Goal: Information Seeking & Learning: Understand process/instructions

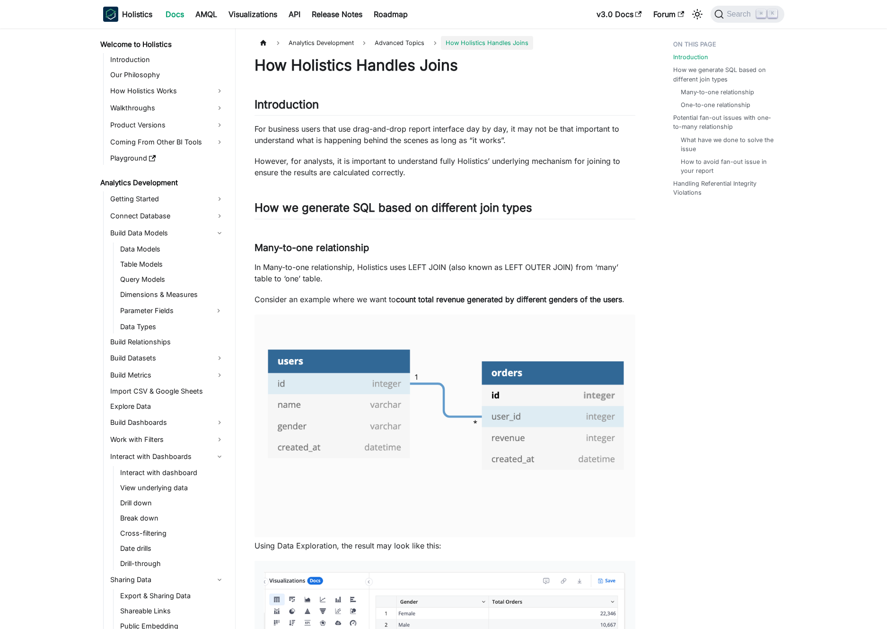
click at [348, 142] on p "For business users that use drag-and-drop report interface day by day, it may n…" at bounding box center [445, 134] width 381 height 23
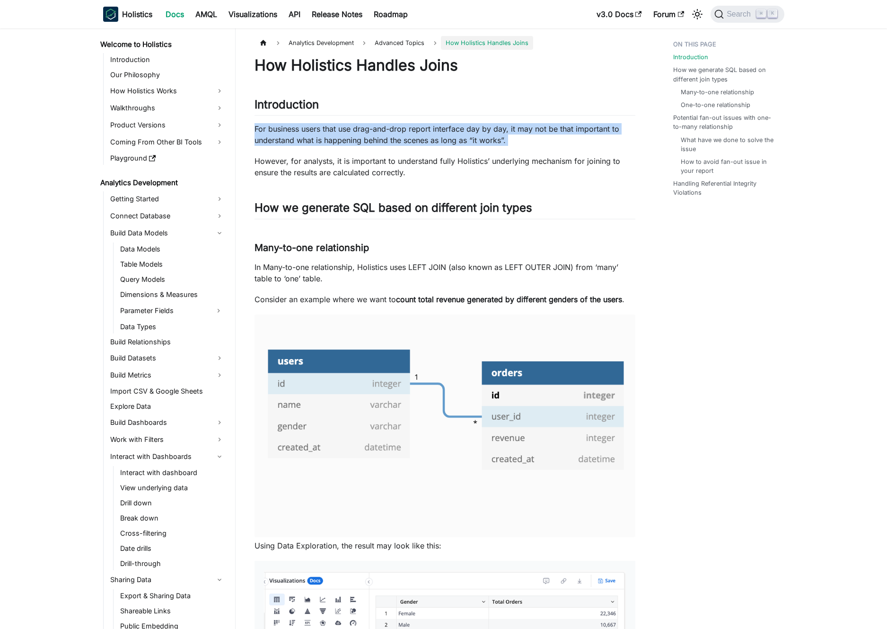
drag, startPoint x: 348, startPoint y: 142, endPoint x: 355, endPoint y: 139, distance: 6.8
click at [350, 141] on p "For business users that use drag-and-drop report interface day by day, it may n…" at bounding box center [445, 134] width 381 height 23
click at [358, 139] on p "For business users that use drag-and-drop report interface day by day, it may n…" at bounding box center [445, 134] width 381 height 23
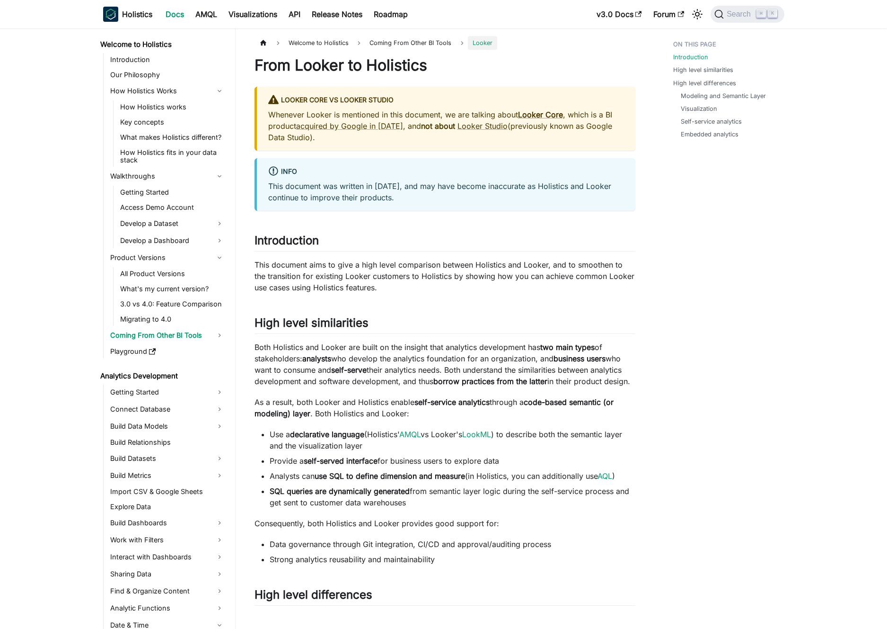
click at [399, 124] on p "Whenever Looker is mentioned in this document, we are talking about Looker Core…" at bounding box center [446, 126] width 356 height 34
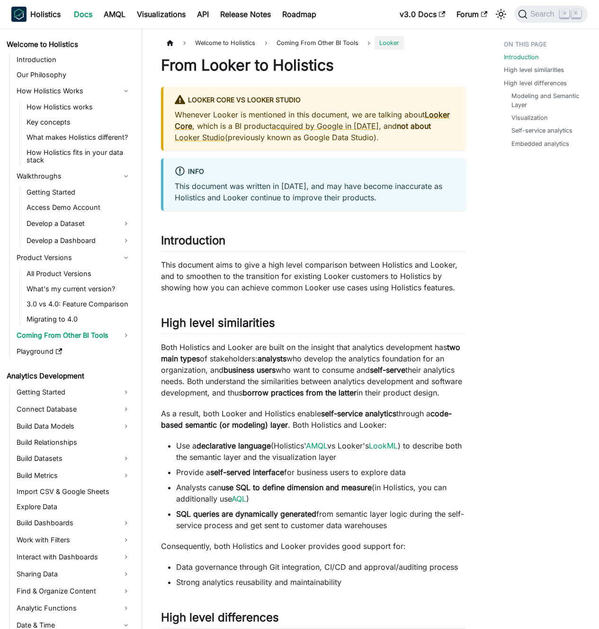
click at [242, 206] on div "info This document was written in [DATE], and may have become inaccurate as Hol…" at bounding box center [313, 184] width 305 height 53
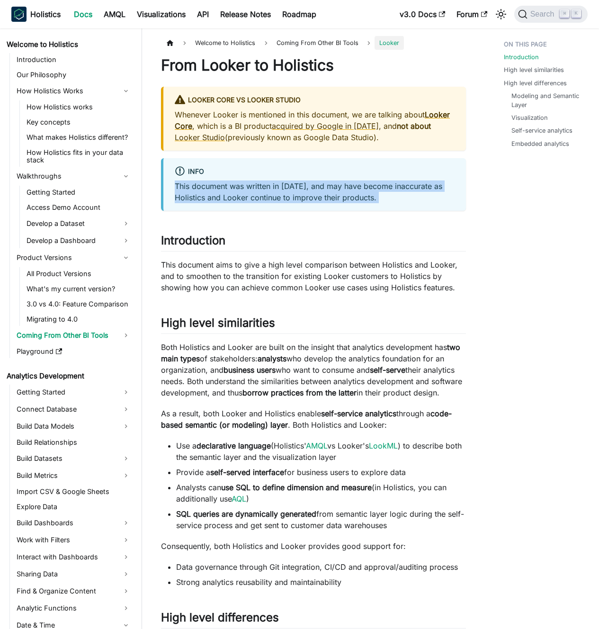
click at [242, 206] on div "info This document was written in [DATE], and may have become inaccurate as Hol…" at bounding box center [313, 184] width 305 height 53
click at [242, 200] on p "This document was written in [DATE], and may have become inaccurate as Holistic…" at bounding box center [315, 191] width 280 height 23
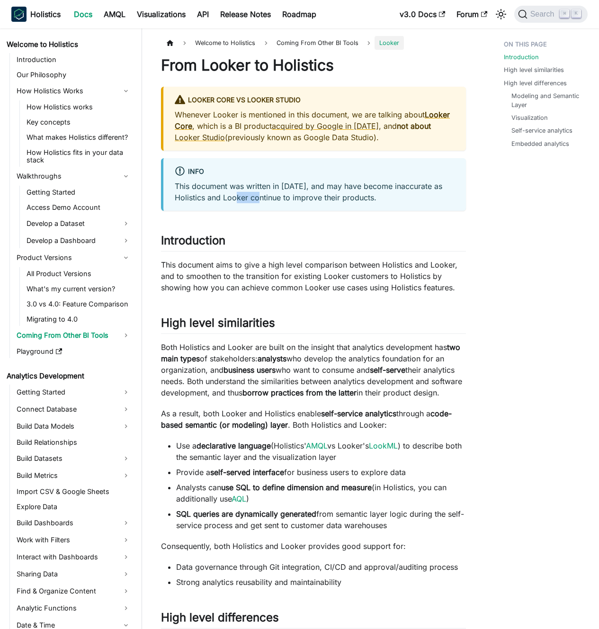
click at [242, 200] on p "This document was written in [DATE], and may have become inaccurate as Holistic…" at bounding box center [315, 191] width 280 height 23
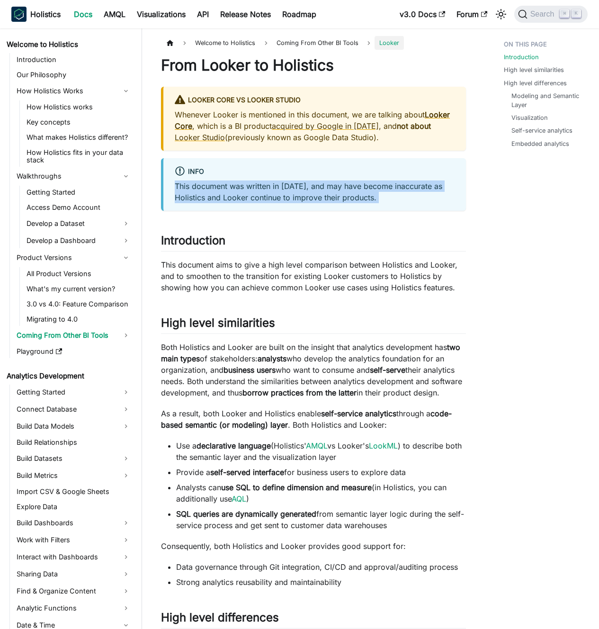
click at [242, 200] on p "This document was written in [DATE], and may have become inaccurate as Holistic…" at bounding box center [315, 191] width 280 height 23
click at [238, 196] on p "This document was written in [DATE], and may have become inaccurate as Holistic…" at bounding box center [315, 191] width 280 height 23
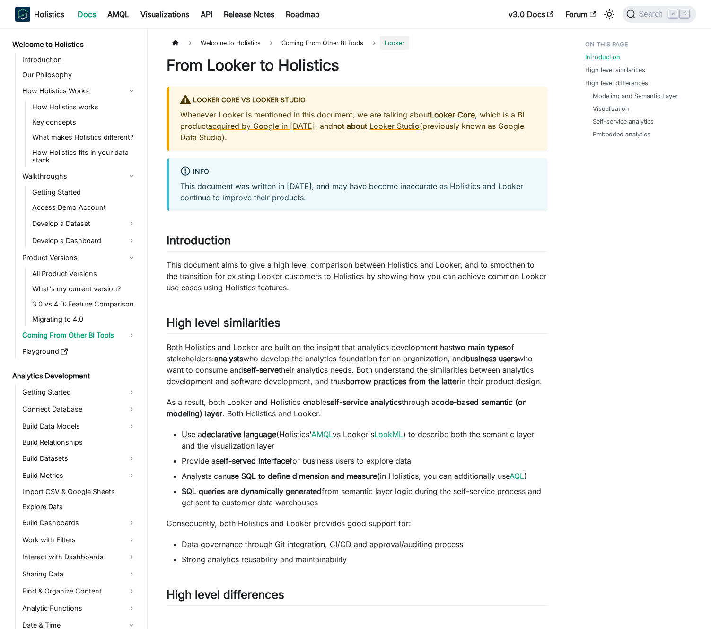
click at [306, 189] on p "This document was written in [DATE], and may have become inaccurate as Holistic…" at bounding box center [358, 191] width 356 height 23
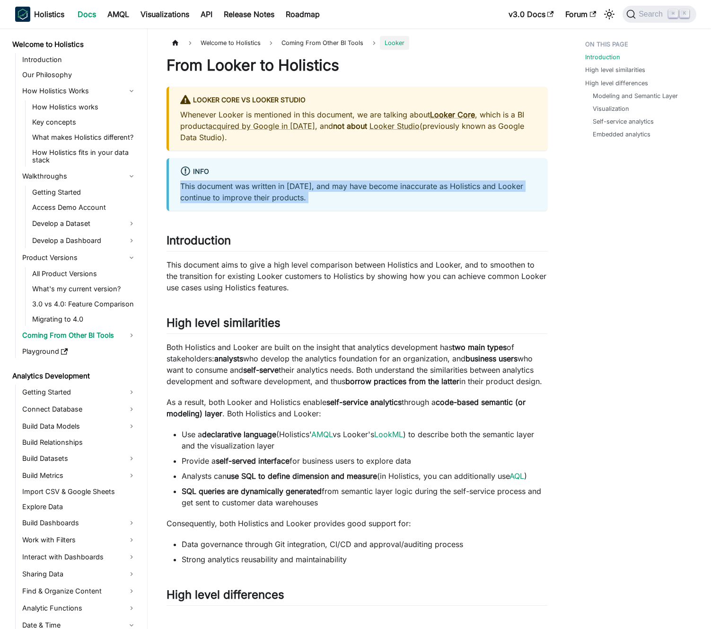
click at [306, 189] on p "This document was written in [DATE], and may have become inaccurate as Holistic…" at bounding box center [358, 191] width 356 height 23
click at [294, 188] on p "This document was written in June 2024, and may have become inaccurate as Holis…" at bounding box center [358, 191] width 356 height 23
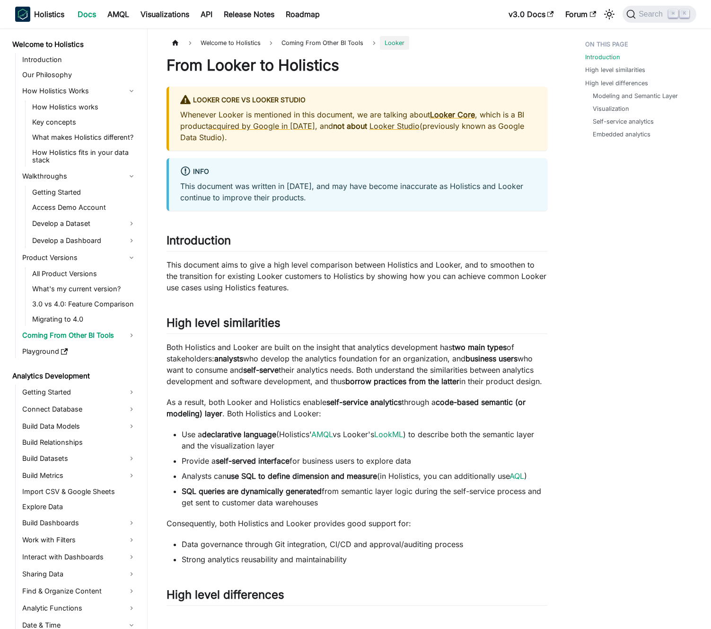
drag, startPoint x: 305, startPoint y: 222, endPoint x: 109, endPoint y: 251, distance: 198.5
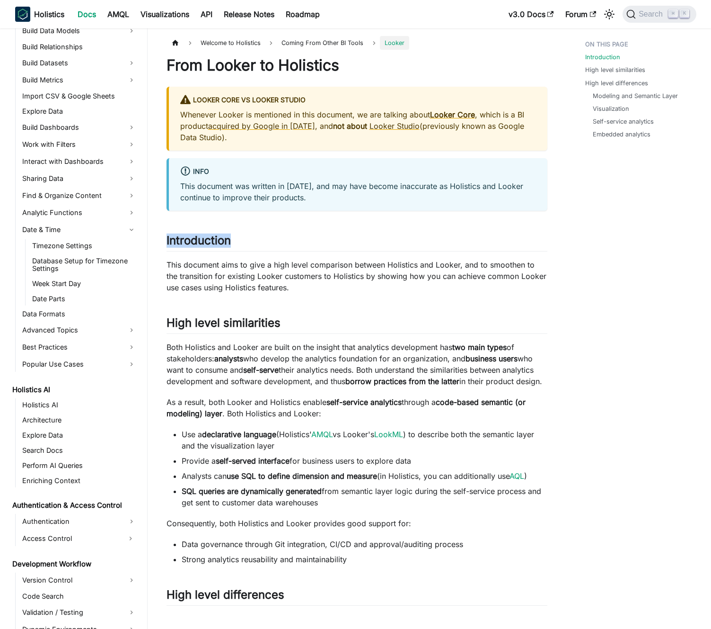
scroll to position [383, 0]
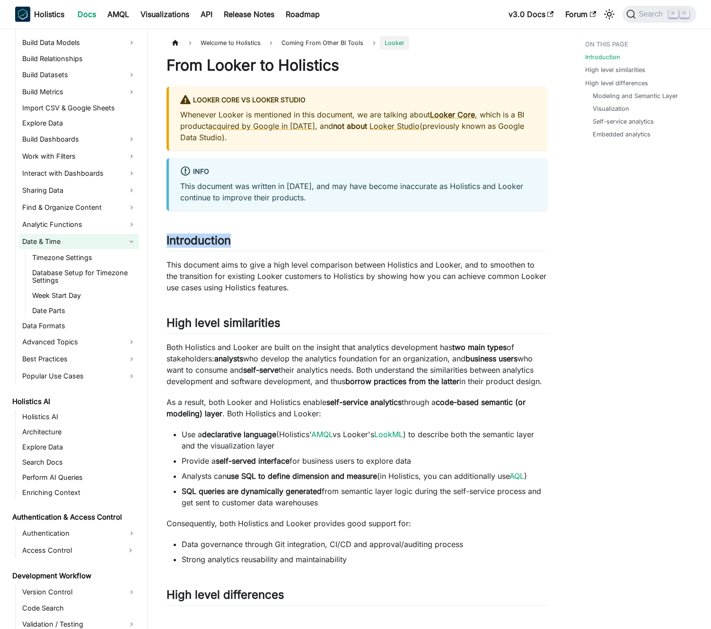
click at [91, 243] on link "Date & Time" at bounding box center [79, 241] width 120 height 15
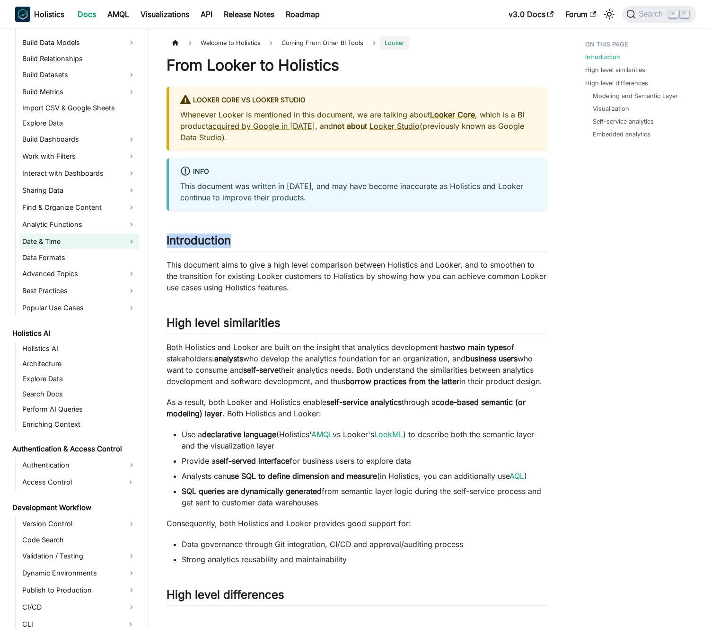
click at [92, 242] on link "Date & Time" at bounding box center [79, 241] width 120 height 15
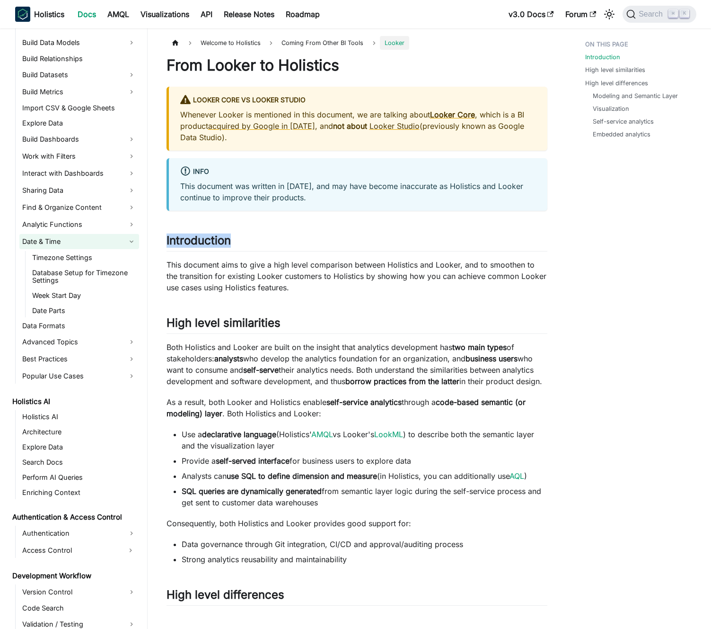
click at [92, 242] on link "Date & Time" at bounding box center [79, 241] width 120 height 15
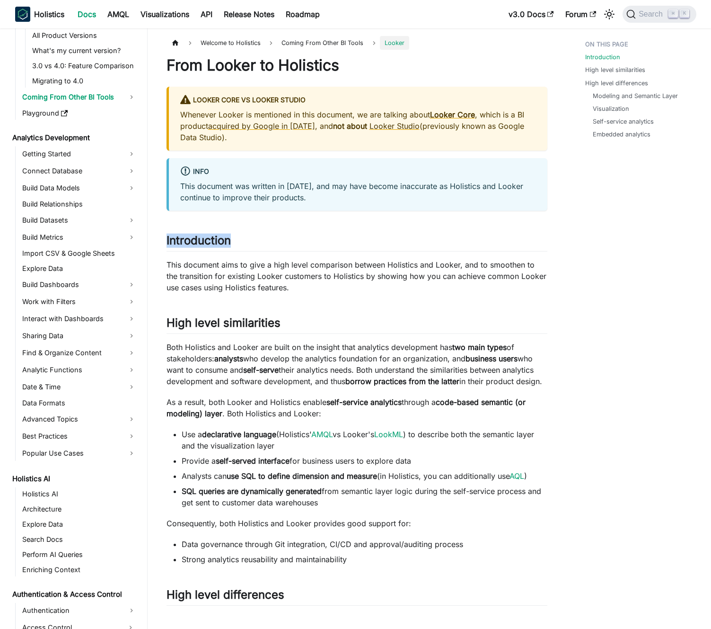
scroll to position [186, 0]
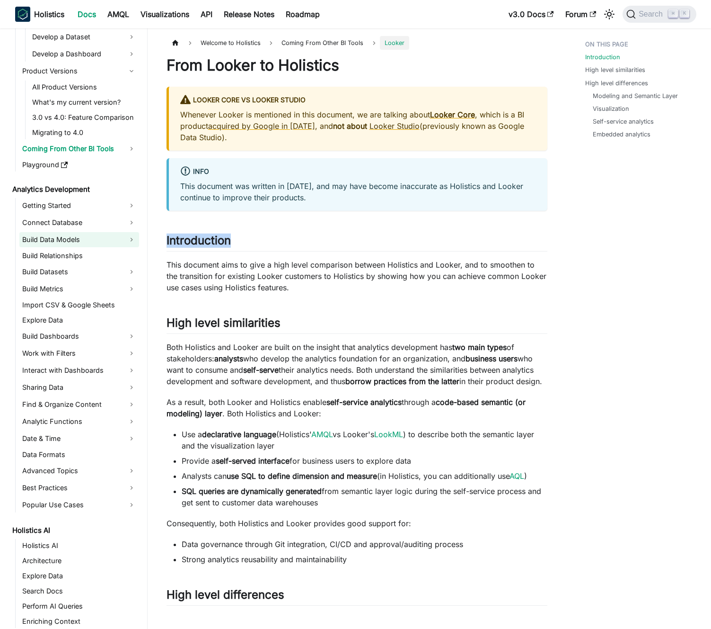
click at [97, 234] on link "Build Data Models" at bounding box center [79, 239] width 120 height 15
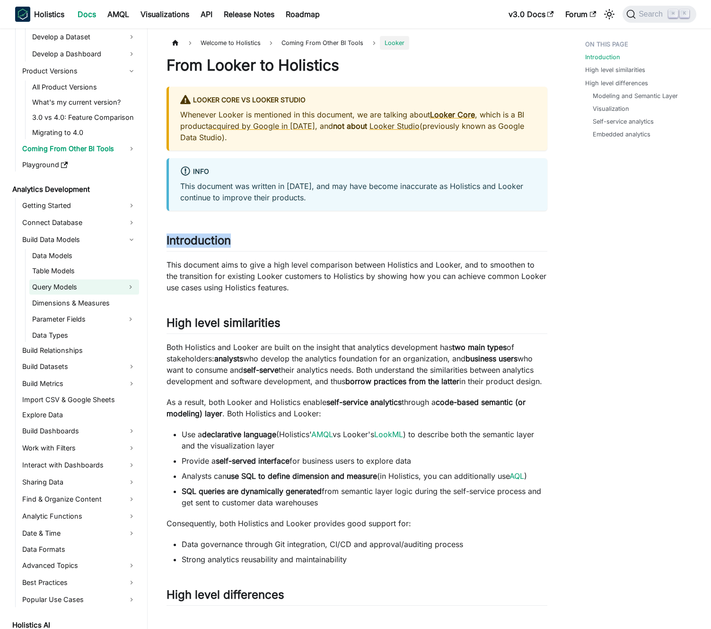
click at [76, 285] on link "Query Models" at bounding box center [75, 286] width 93 height 15
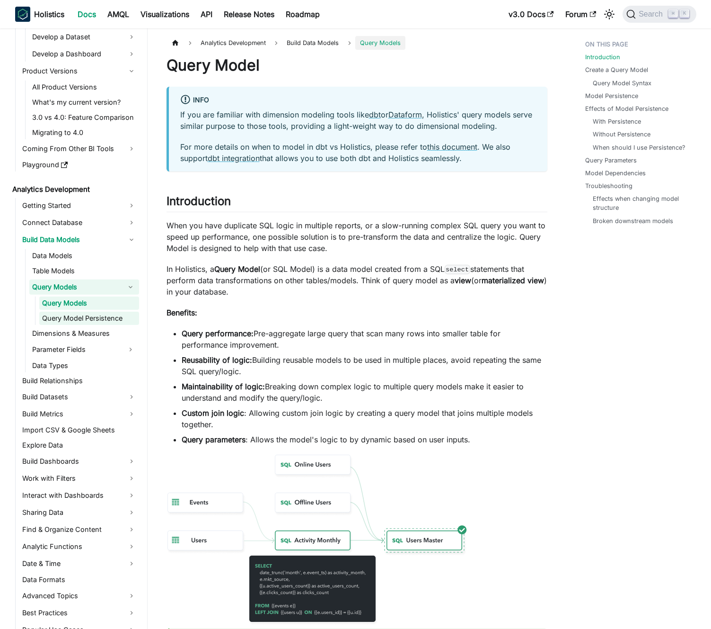
click at [90, 319] on link "Query Model Persistence" at bounding box center [89, 317] width 100 height 13
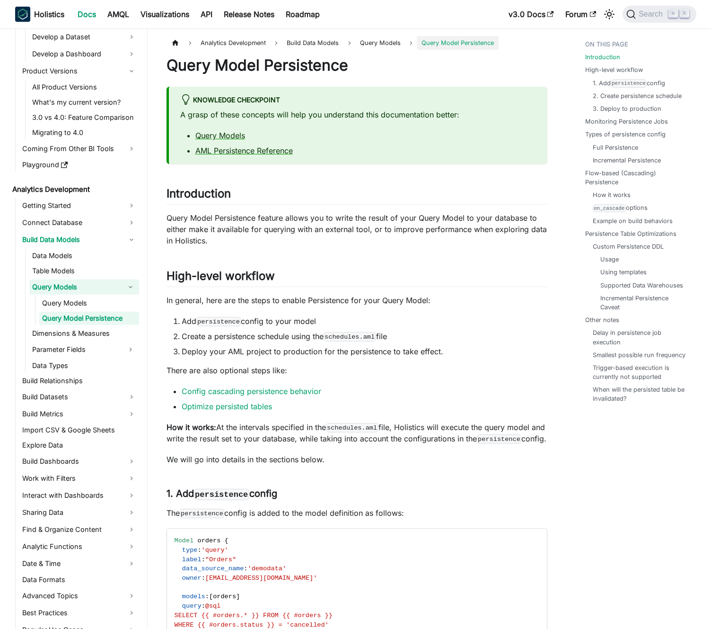
click at [94, 291] on link "Query Models" at bounding box center [75, 286] width 93 height 15
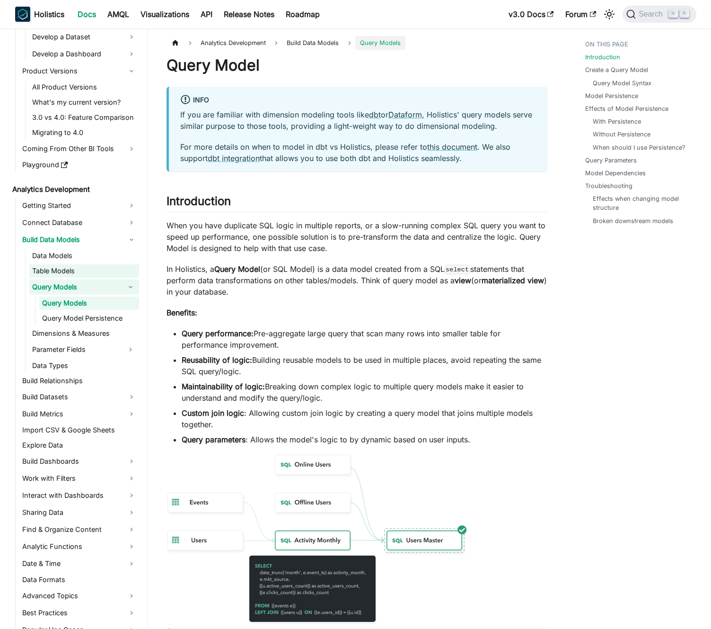
click at [92, 271] on link "Table Models" at bounding box center [84, 270] width 110 height 13
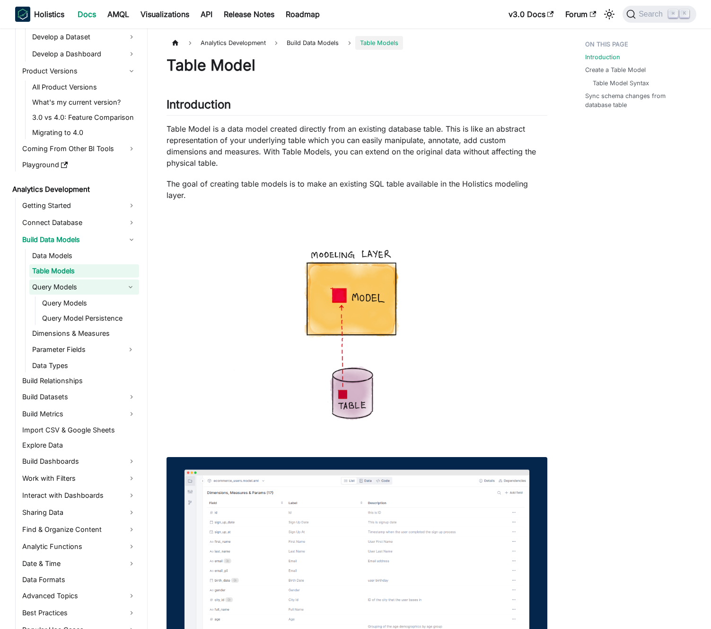
click at [88, 281] on link "Query Models" at bounding box center [75, 286] width 93 height 15
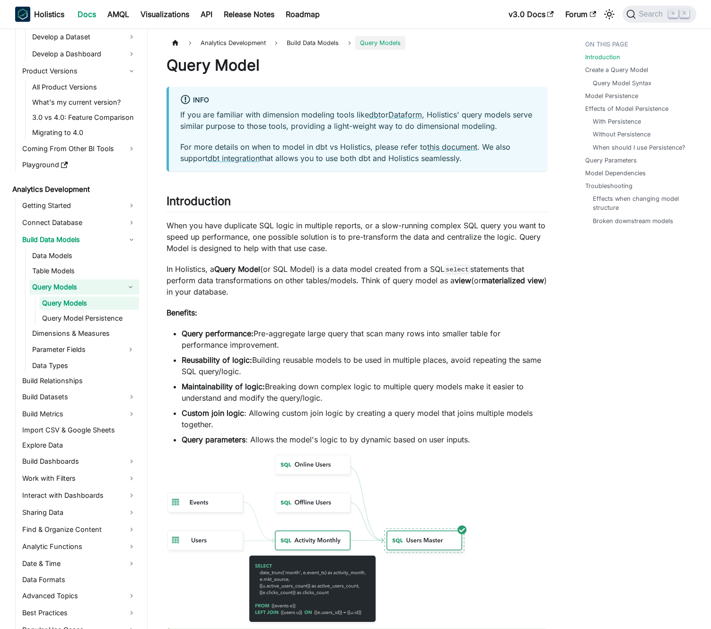
click at [133, 284] on button "Collapse sidebar category 'Query Models'" at bounding box center [130, 286] width 17 height 15
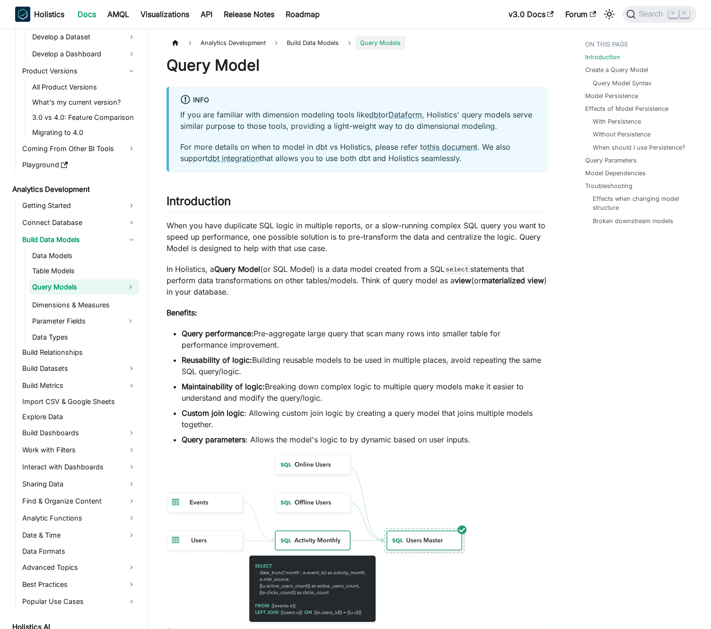
click at [133, 284] on button "Expand sidebar category 'Query Models'" at bounding box center [130, 286] width 17 height 15
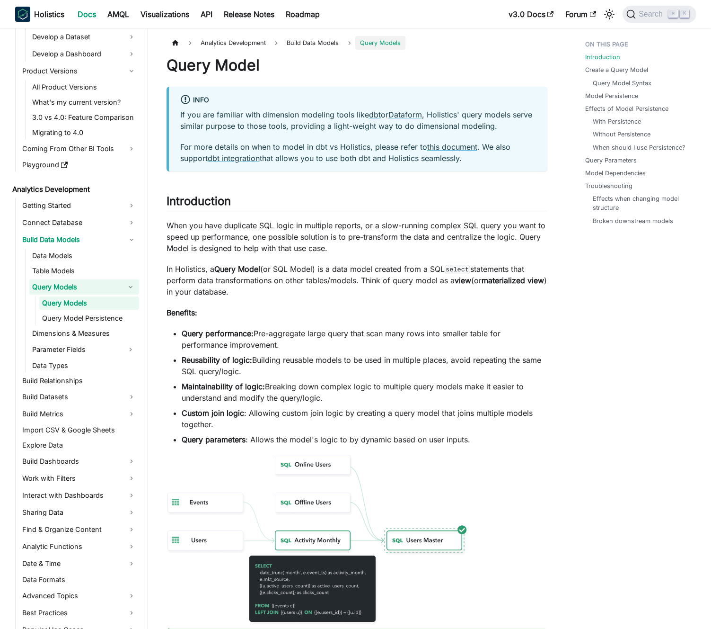
click at [108, 288] on link "Query Models" at bounding box center [75, 286] width 93 height 15
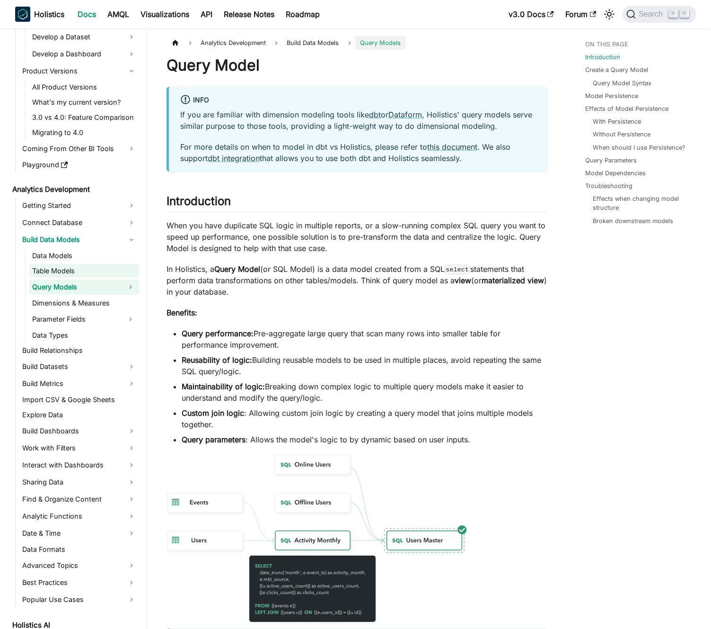
click at [109, 274] on link "Table Models" at bounding box center [84, 270] width 110 height 13
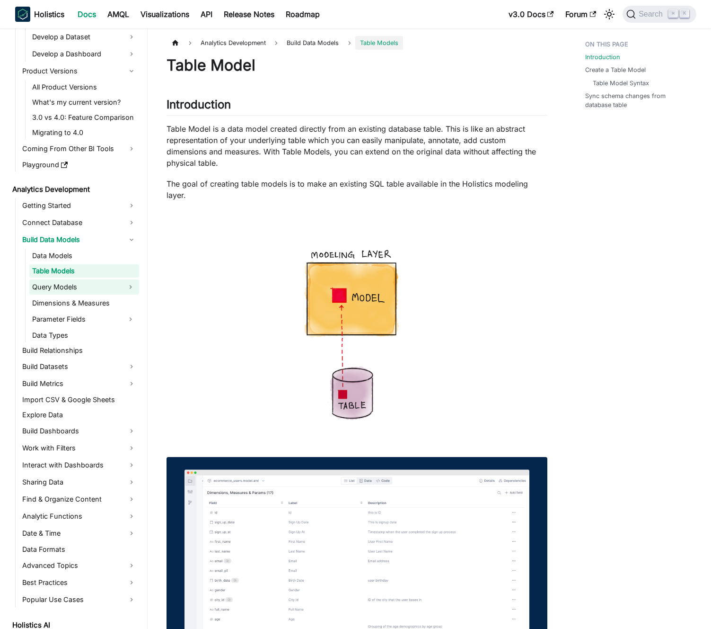
click at [100, 292] on link "Query Models" at bounding box center [75, 286] width 93 height 15
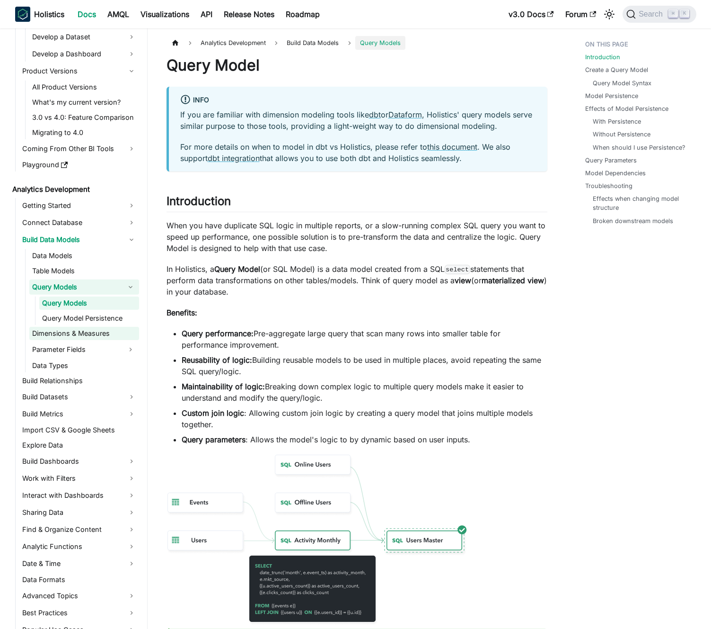
click at [90, 331] on link "Dimensions & Measures" at bounding box center [84, 333] width 110 height 13
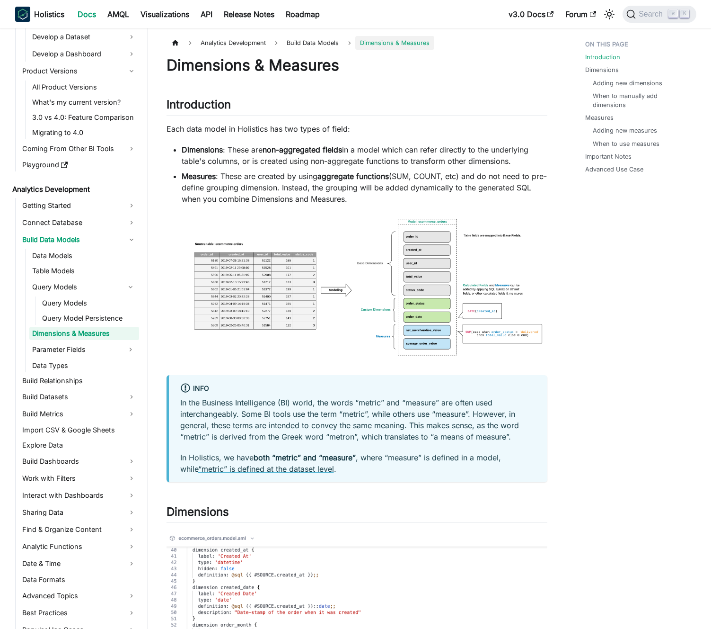
click at [89, 331] on link "Dimensions & Measures" at bounding box center [84, 333] width 110 height 13
click at [83, 349] on link "Parameter Fields" at bounding box center [75, 349] width 93 height 15
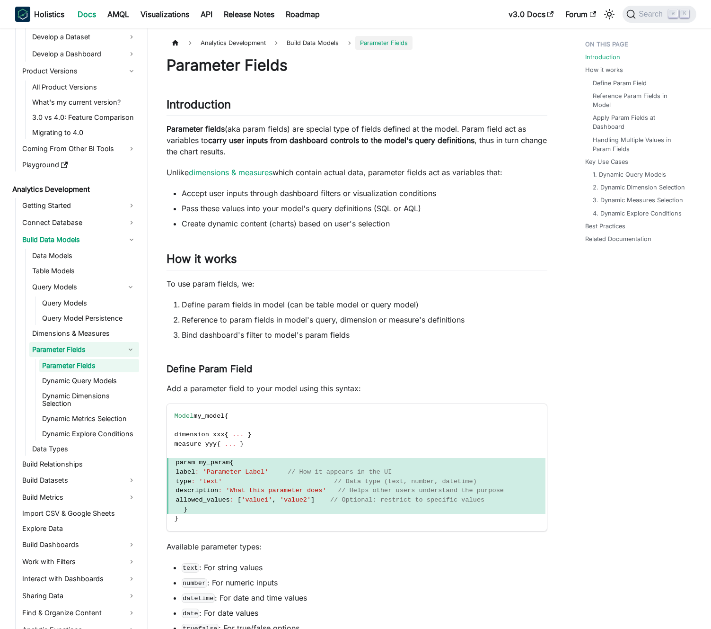
click at [83, 349] on link "Parameter Fields" at bounding box center [75, 349] width 93 height 15
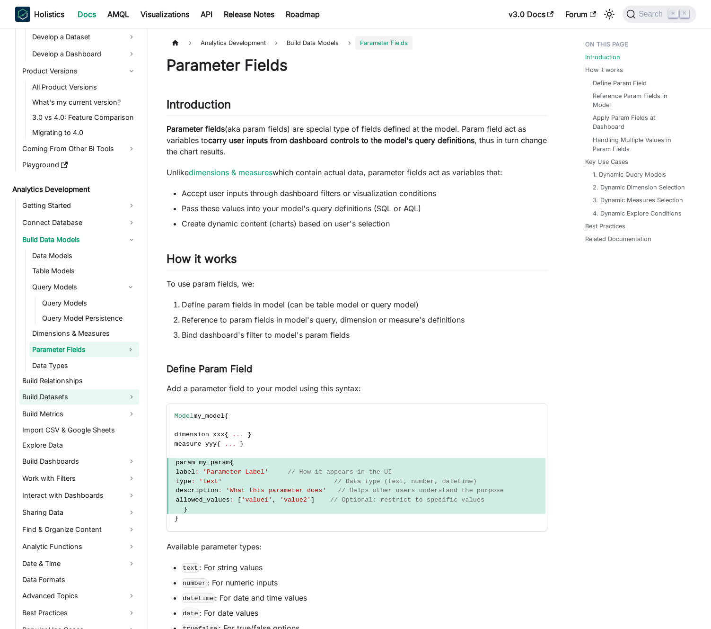
click at [80, 398] on link "Build Datasets" at bounding box center [79, 396] width 120 height 15
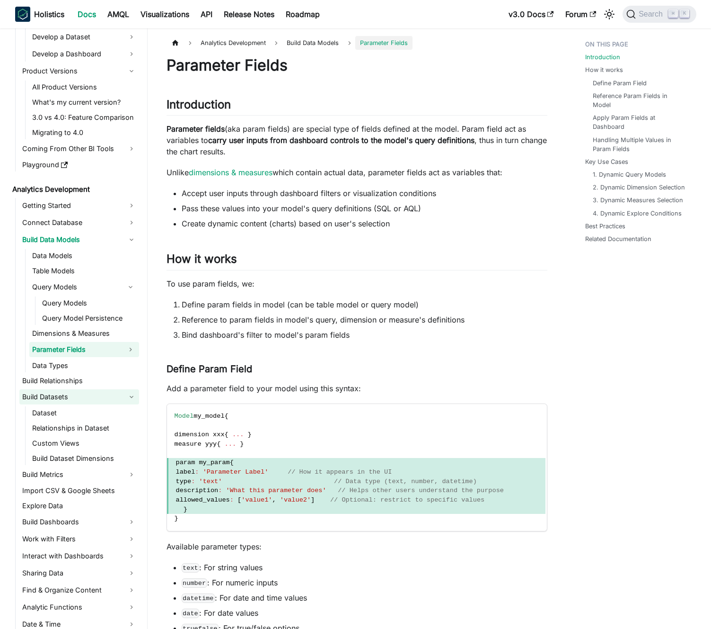
click at [80, 398] on link "Build Datasets" at bounding box center [79, 396] width 120 height 15
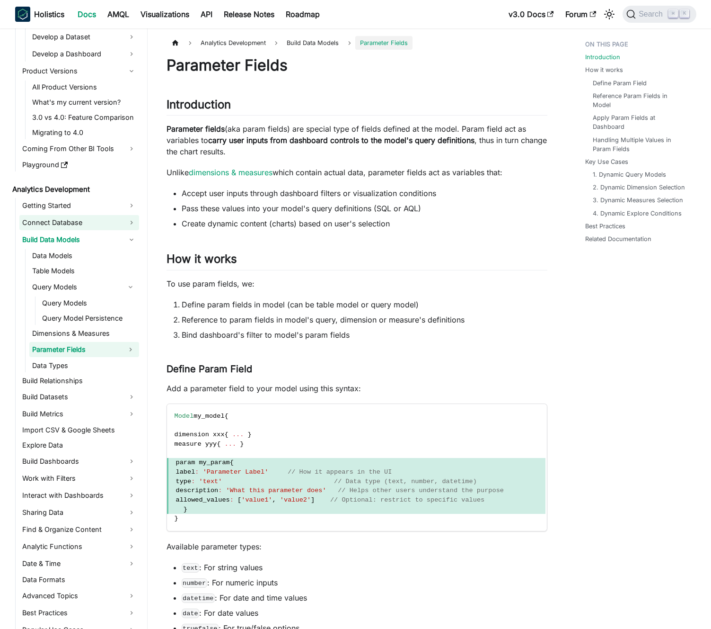
click at [86, 224] on link "Connect Database" at bounding box center [79, 222] width 120 height 15
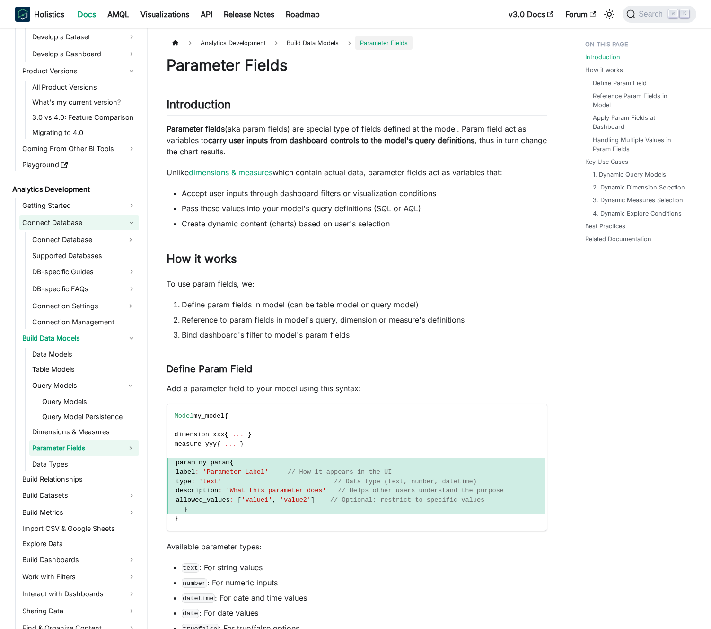
click at [86, 224] on link "Connect Database" at bounding box center [79, 222] width 120 height 15
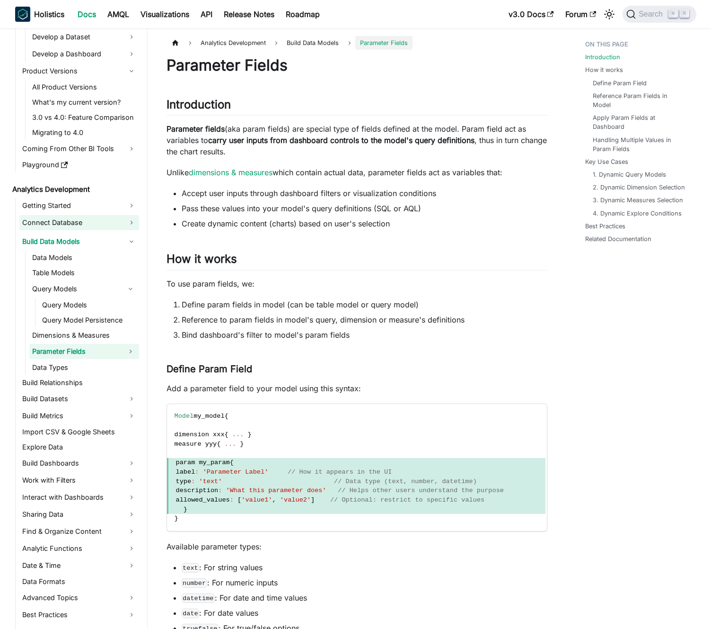
click at [86, 224] on link "Connect Database" at bounding box center [79, 222] width 120 height 15
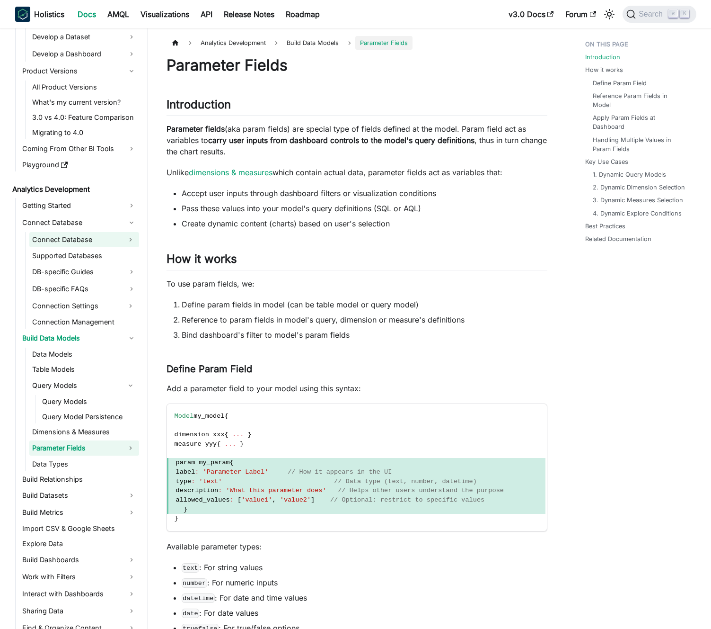
click at [82, 234] on link "Connect Database" at bounding box center [75, 239] width 93 height 15
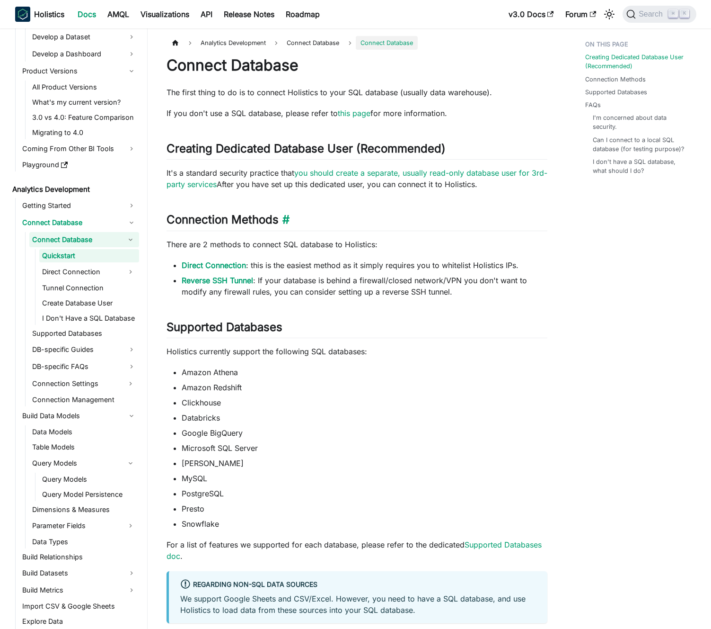
click at [197, 221] on h2 "Connection Methods ​" at bounding box center [357, 222] width 381 height 18
click at [205, 219] on h2 "Connection Methods ​" at bounding box center [357, 222] width 381 height 18
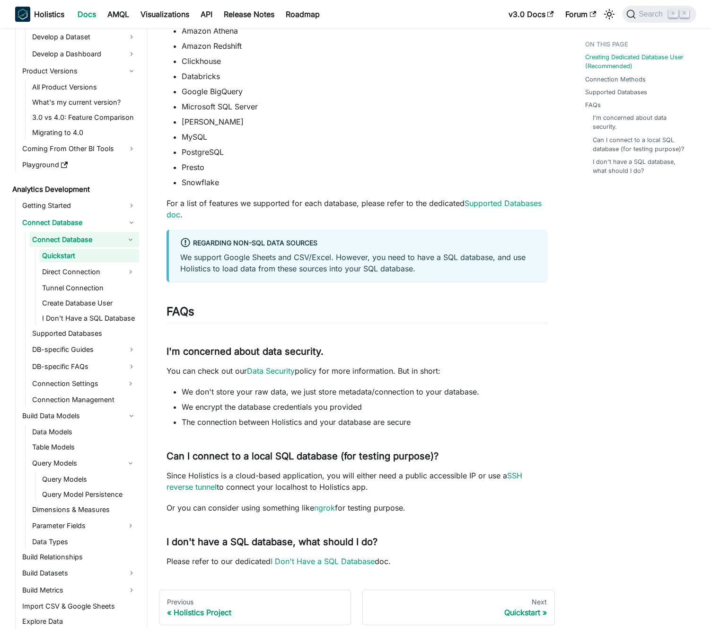
scroll to position [420, 0]
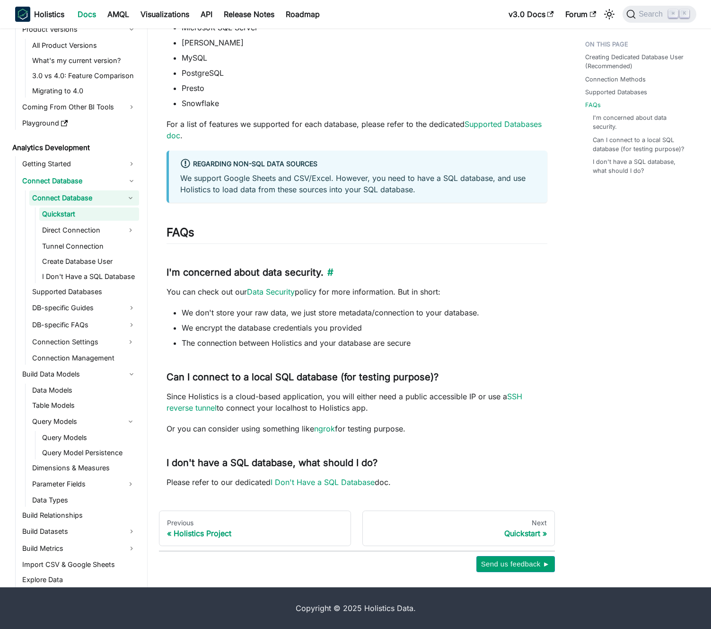
click at [217, 266] on h3 "I'm concerned about data security. ​" at bounding box center [357, 272] width 381 height 12
click at [207, 268] on h3 "I'm concerned about data security. ​" at bounding box center [357, 272] width 381 height 12
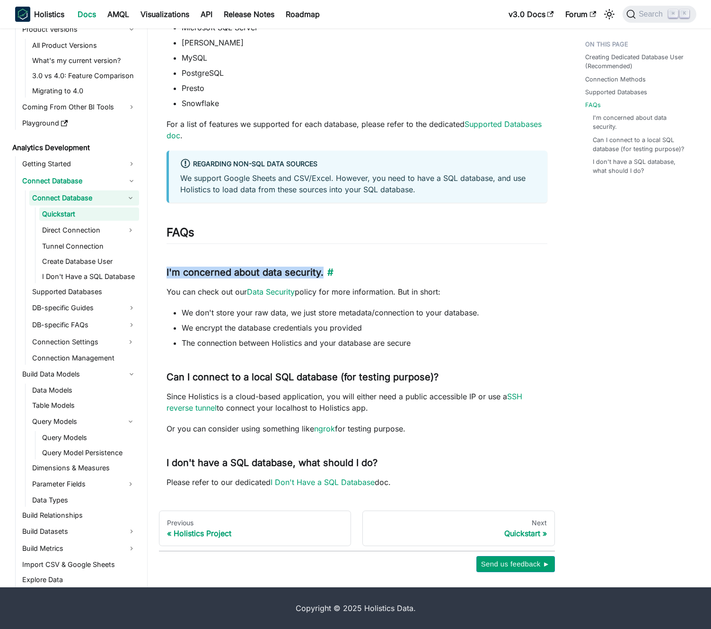
click at [207, 268] on h3 "I'm concerned about data security. ​" at bounding box center [357, 272] width 381 height 12
click at [212, 271] on h3 "I'm concerned about data security. ​" at bounding box center [357, 272] width 381 height 12
click at [243, 274] on h3 "I'm concerned about data security. ​" at bounding box center [357, 272] width 381 height 12
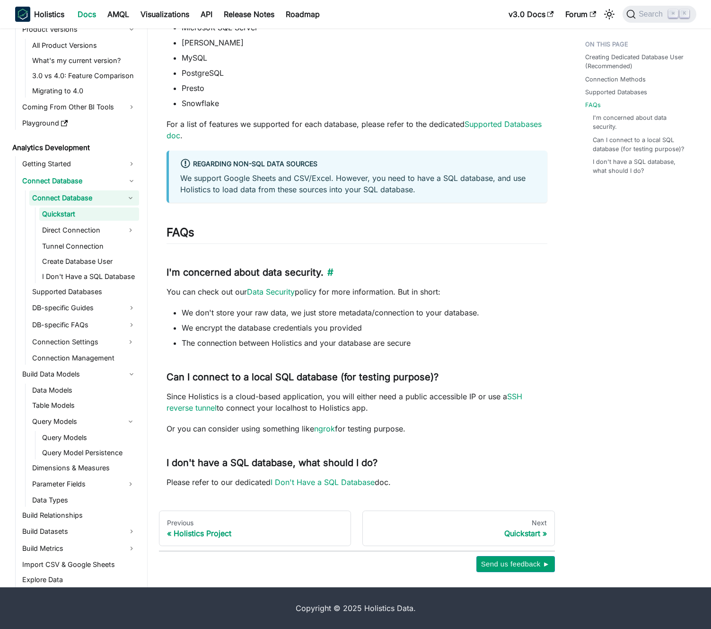
click at [232, 271] on h3 "I'm concerned about data security. ​" at bounding box center [357, 272] width 381 height 12
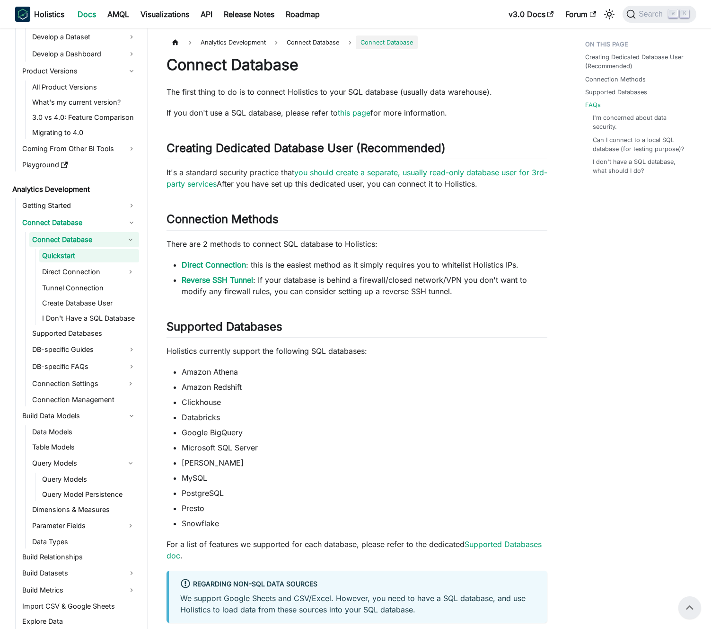
scroll to position [0, 0]
click at [71, 349] on link "DB-specific Guides" at bounding box center [84, 349] width 110 height 15
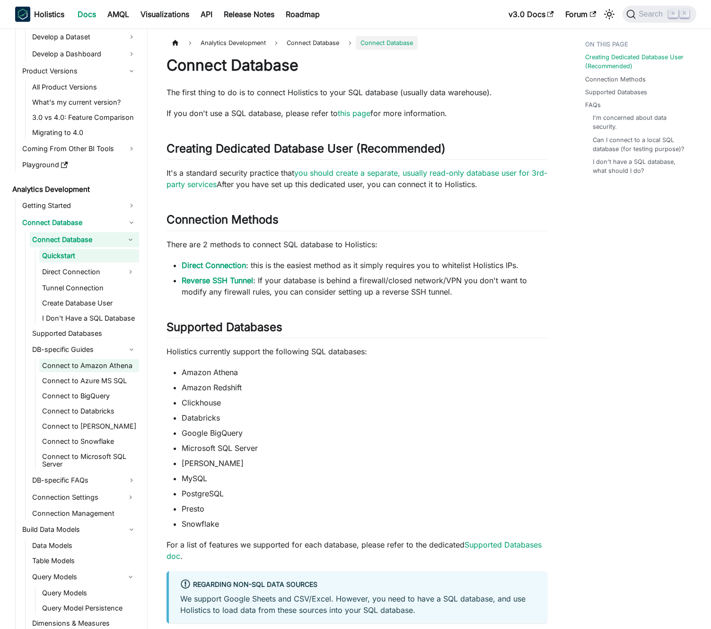
click at [65, 366] on link "Connect to Amazon Athena" at bounding box center [89, 365] width 100 height 13
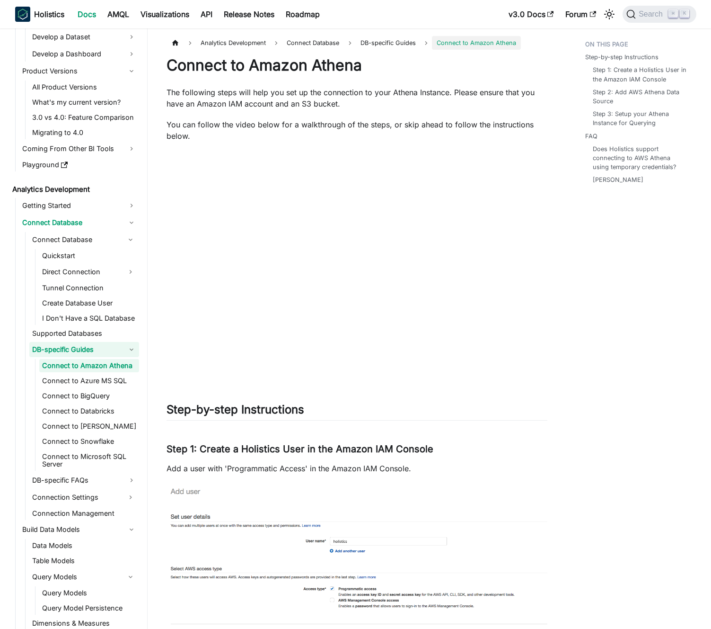
click at [80, 354] on link "DB-specific Guides" at bounding box center [84, 349] width 110 height 15
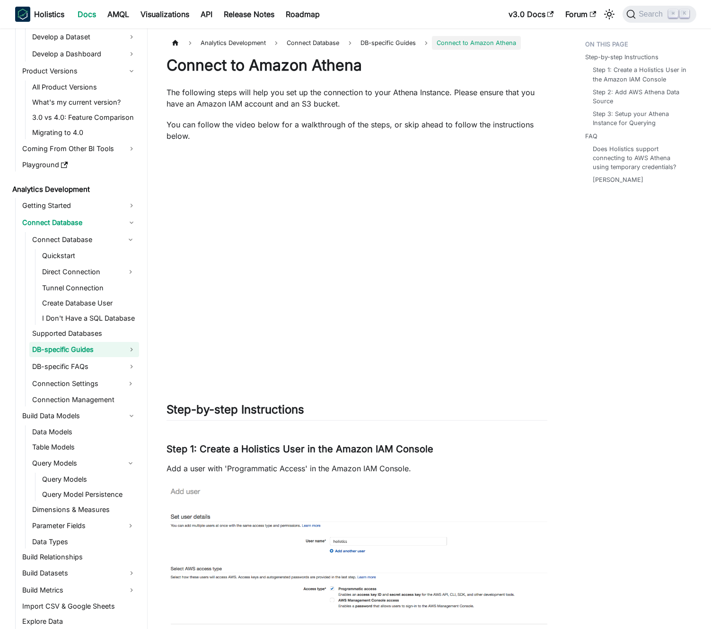
click at [80, 354] on link "DB-specific Guides" at bounding box center [84, 349] width 110 height 15
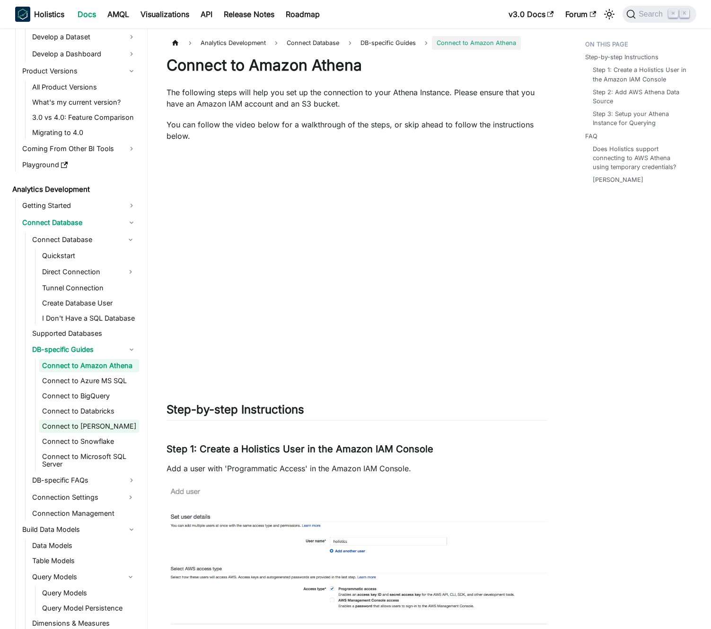
click at [80, 425] on link "Connect to MotherDuck" at bounding box center [89, 425] width 100 height 13
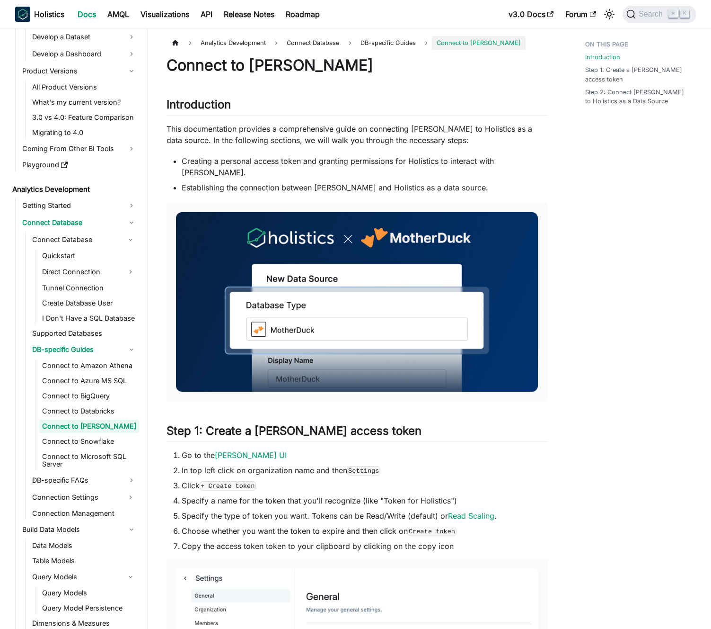
click at [254, 140] on p "This documentation provides a comprehensive guide on connecting MotherDuck to H…" at bounding box center [357, 134] width 381 height 23
click at [248, 140] on p "This documentation provides a comprehensive guide on connecting MotherDuck to H…" at bounding box center [357, 134] width 381 height 23
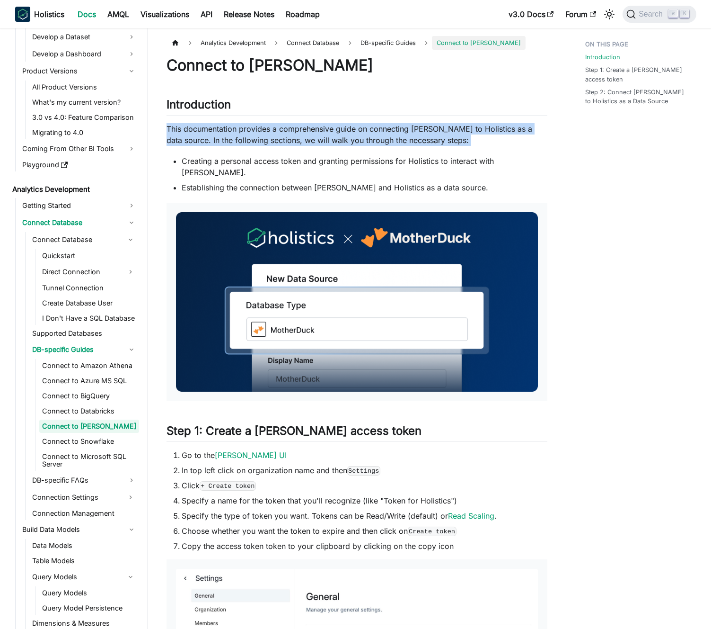
click at [248, 140] on p "This documentation provides a comprehensive guide on connecting MotherDuck to H…" at bounding box center [357, 134] width 381 height 23
click at [243, 140] on p "This documentation provides a comprehensive guide on connecting MotherDuck to H…" at bounding box center [357, 134] width 381 height 23
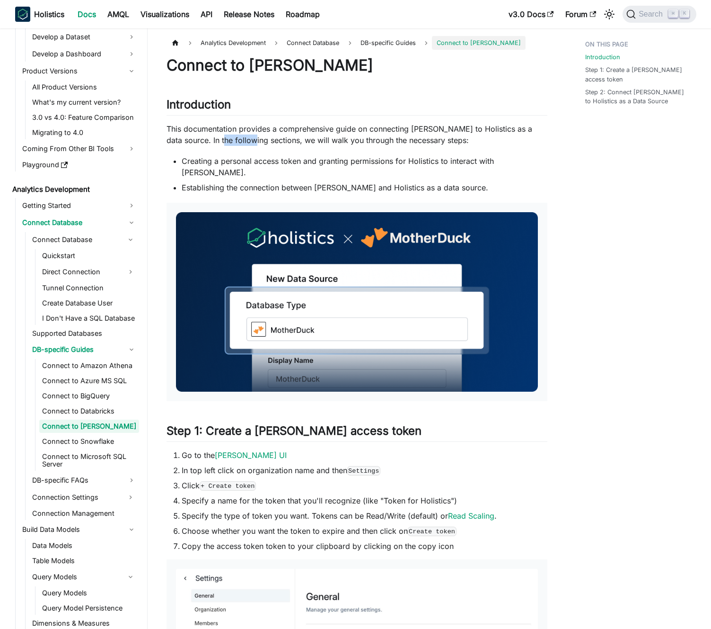
click at [243, 140] on p "This documentation provides a comprehensive guide on connecting MotherDuck to H…" at bounding box center [357, 134] width 381 height 23
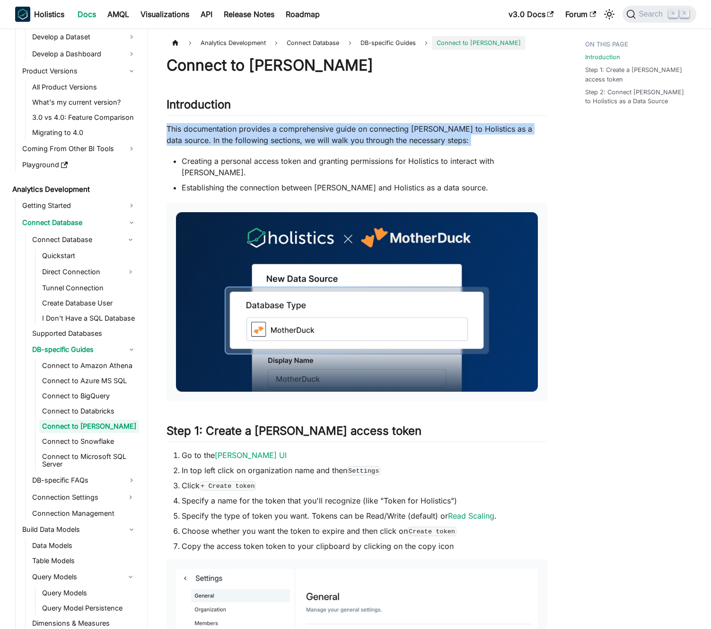
click at [243, 140] on p "This documentation provides a comprehensive guide on connecting MotherDuck to H…" at bounding box center [357, 134] width 381 height 23
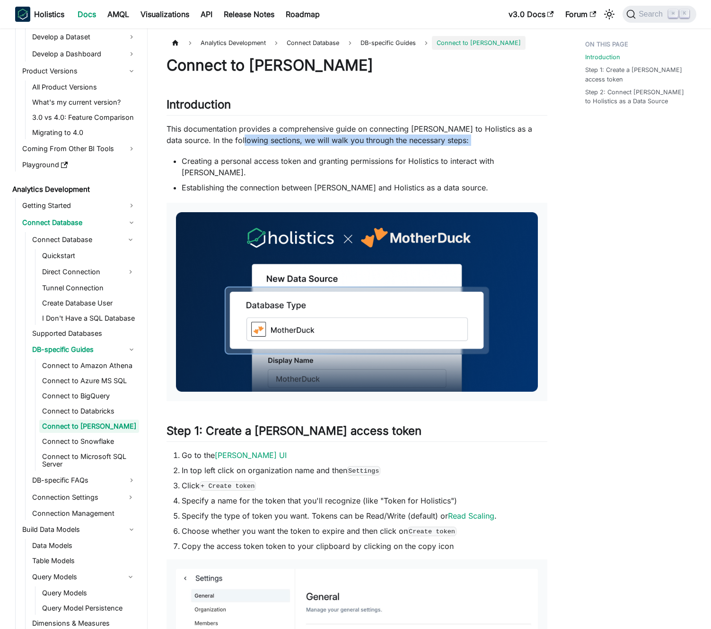
click at [236, 139] on p "This documentation provides a comprehensive guide on connecting MotherDuck to H…" at bounding box center [357, 134] width 381 height 23
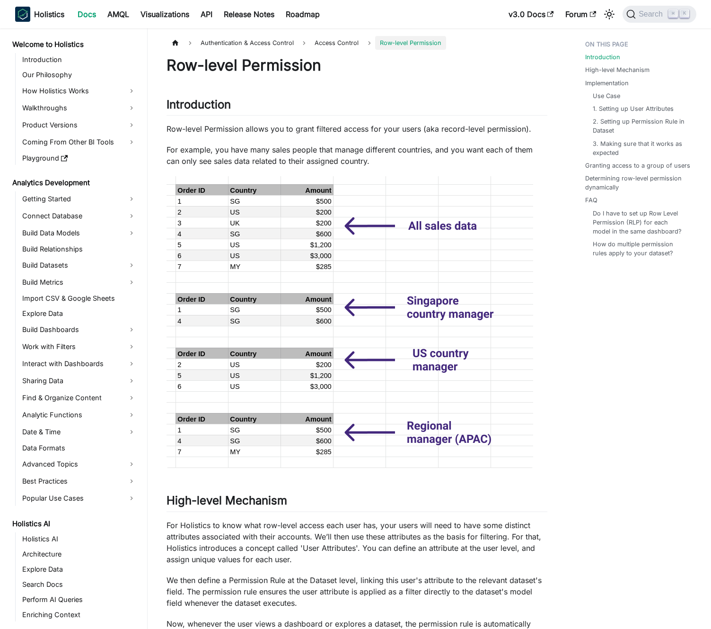
scroll to position [247, 0]
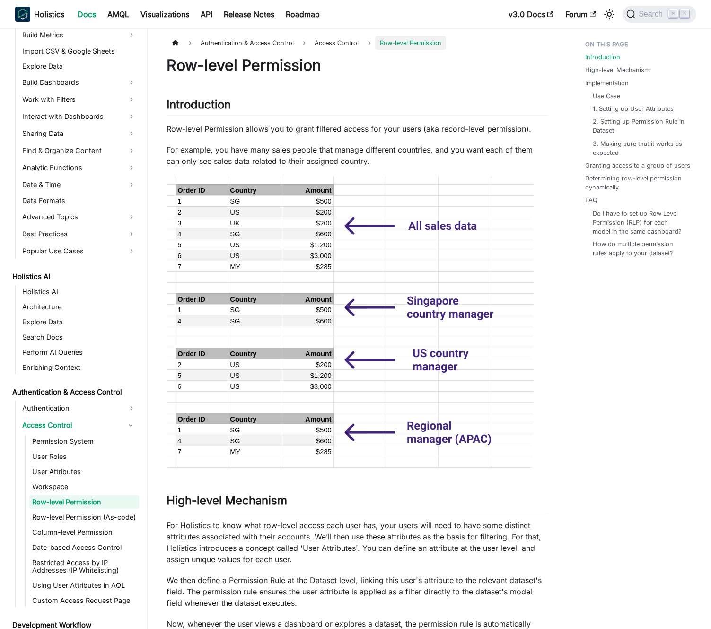
click at [243, 155] on p "For example, you have many sales people that manage different countries, and yo…" at bounding box center [357, 155] width 381 height 23
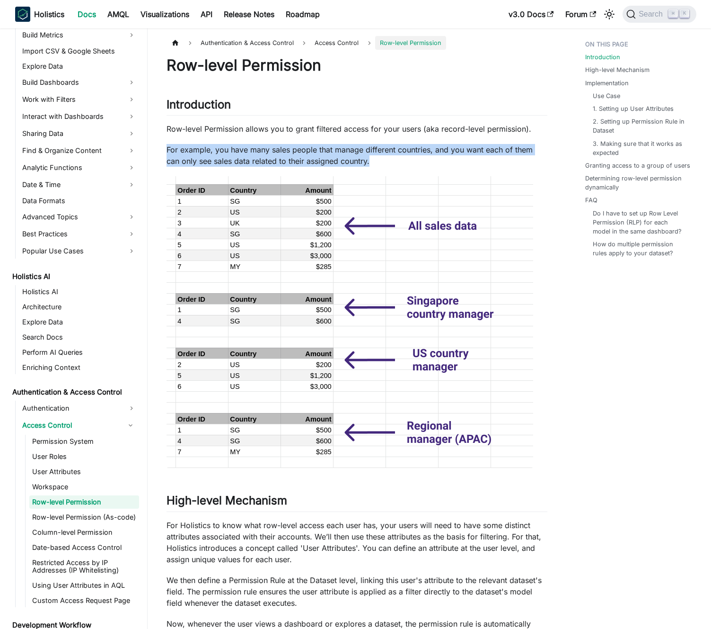
click at [243, 155] on p "For example, you have many sales people that manage different countries, and yo…" at bounding box center [357, 155] width 381 height 23
click at [250, 151] on p "For example, you have many sales people that manage different countries, and yo…" at bounding box center [357, 155] width 381 height 23
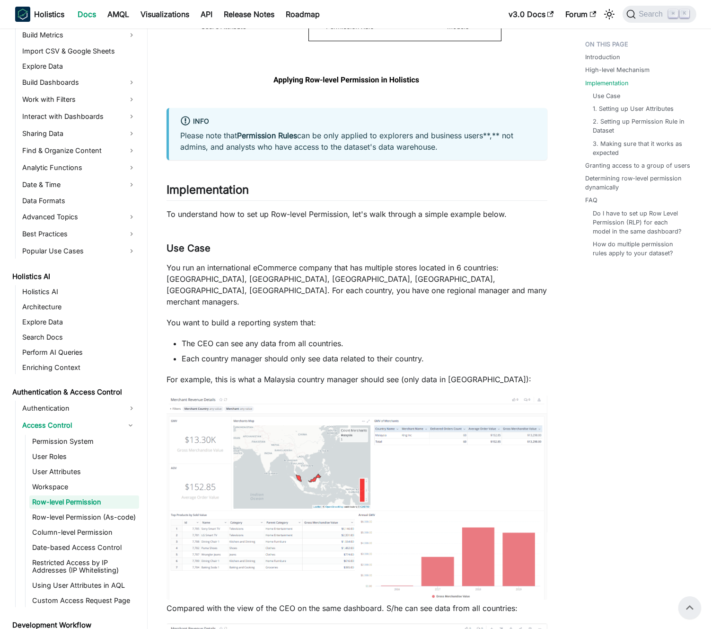
scroll to position [588, 0]
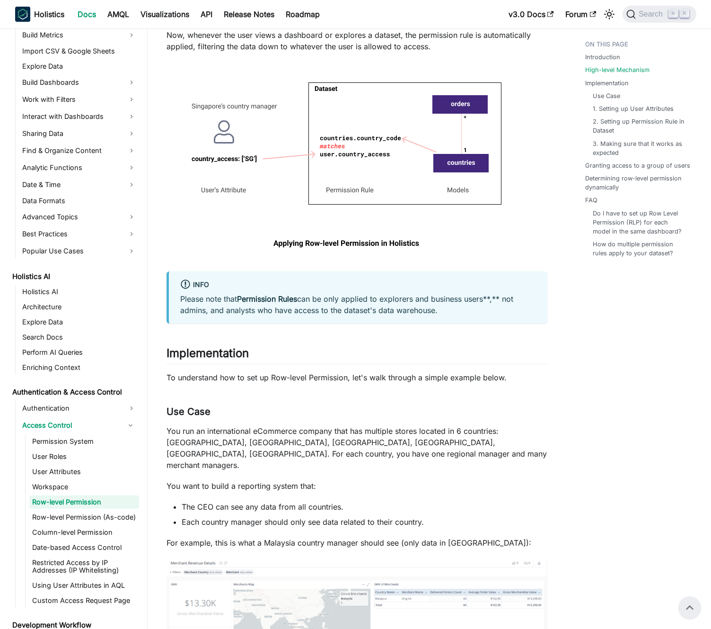
click at [297, 302] on strong "Permission Rules" at bounding box center [267, 298] width 60 height 9
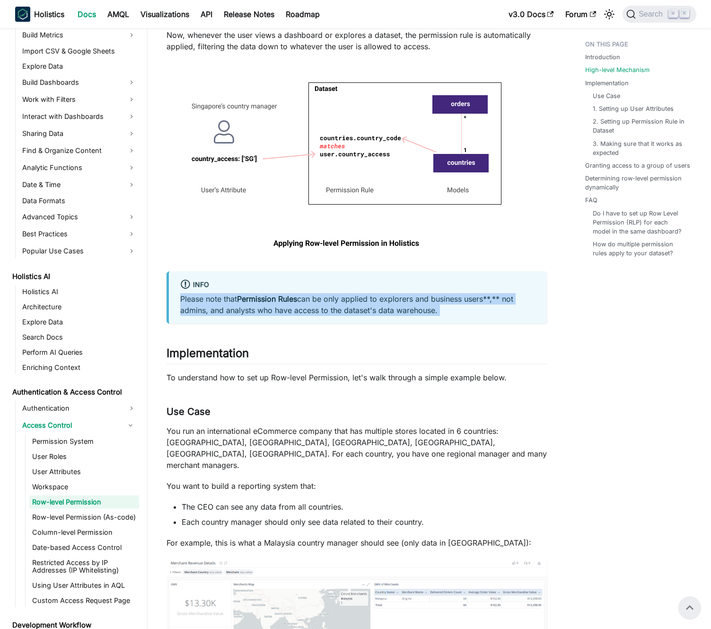
click at [297, 302] on strong "Permission Rules" at bounding box center [267, 298] width 60 height 9
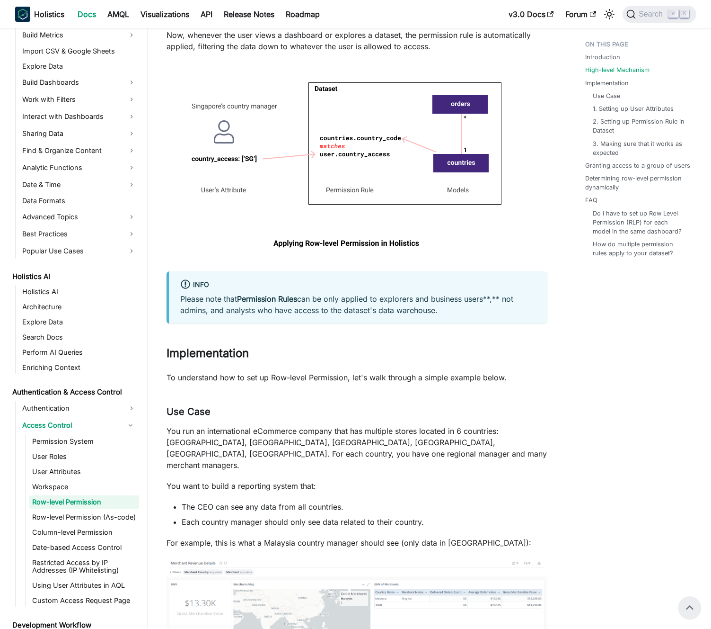
click at [305, 301] on p "Please note that Permission Rules can be only applied to explorers and business…" at bounding box center [358, 304] width 356 height 23
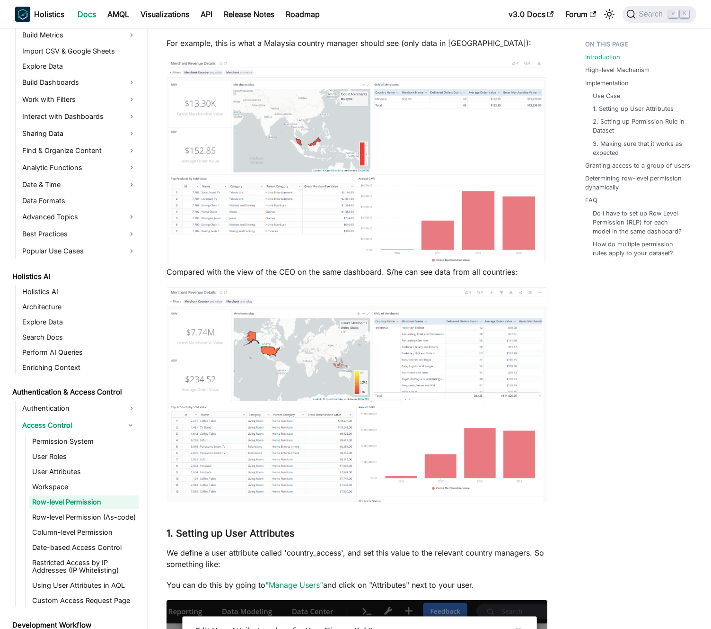
scroll to position [0, 0]
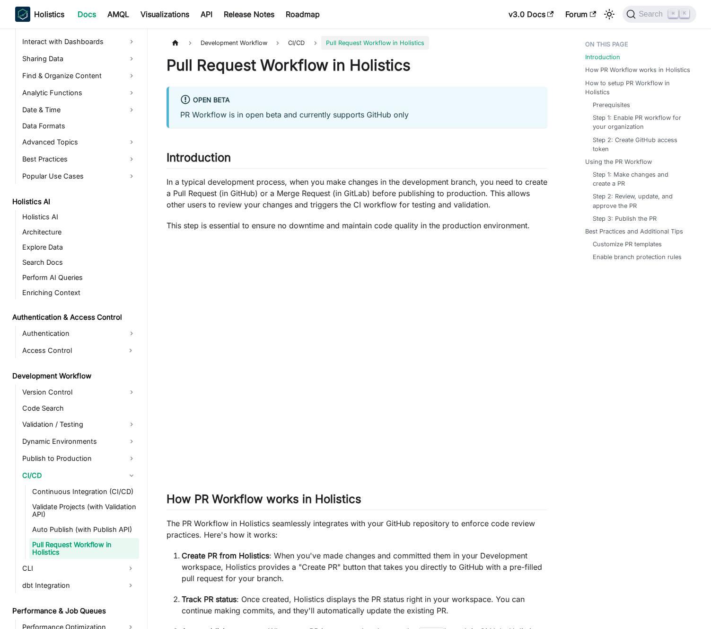
scroll to position [372, 0]
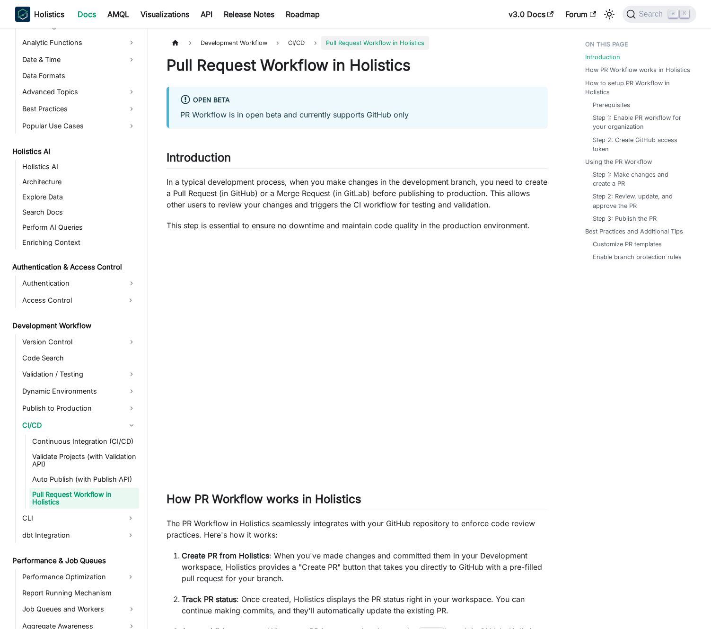
click at [221, 195] on p "In a typical development process, when you make changes in the development bran…" at bounding box center [357, 193] width 381 height 34
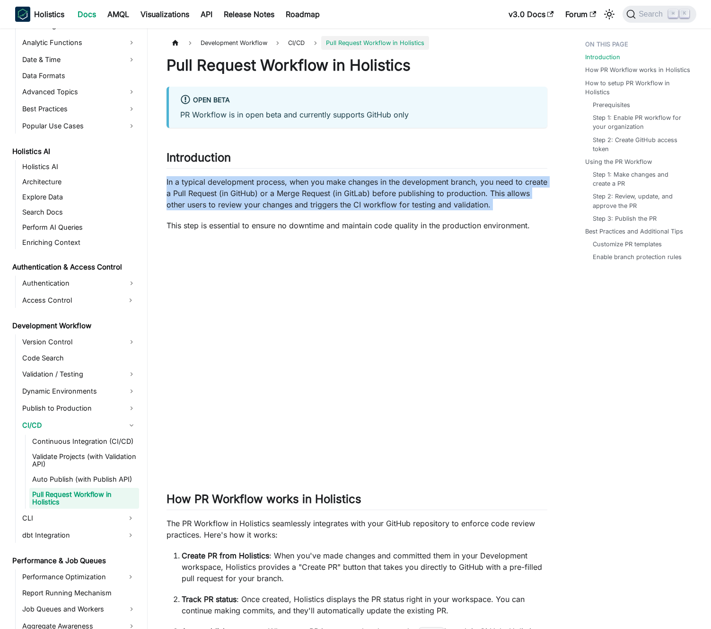
click at [221, 195] on p "In a typical development process, when you make changes in the development bran…" at bounding box center [357, 193] width 381 height 34
click at [227, 193] on p "In a typical development process, when you make changes in the development bran…" at bounding box center [357, 193] width 381 height 34
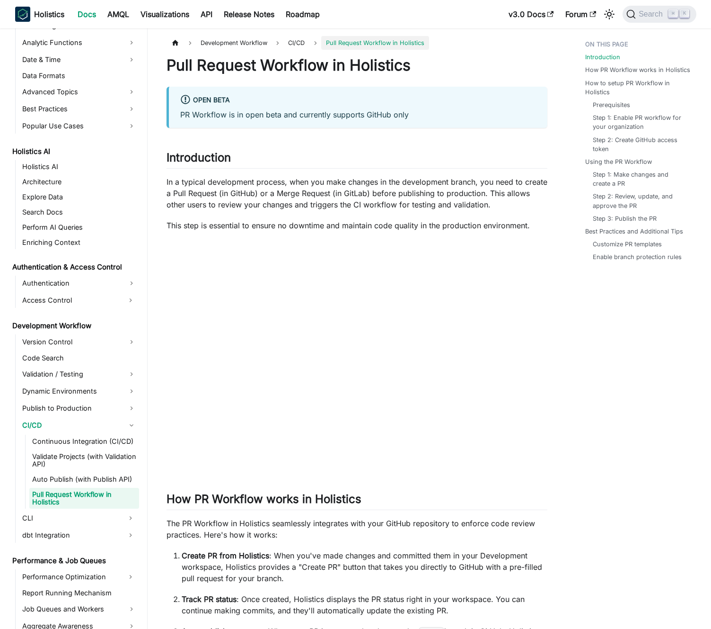
click at [253, 190] on p "In a typical development process, when you make changes in the development bran…" at bounding box center [357, 193] width 381 height 34
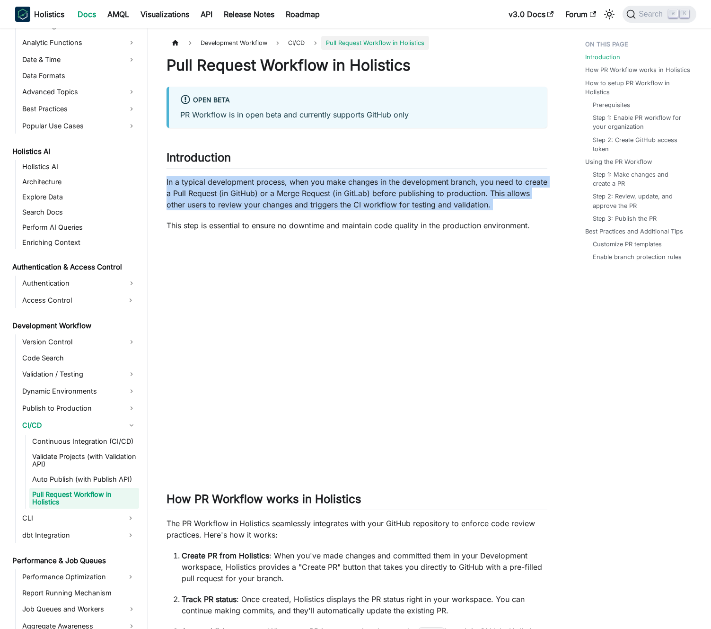
click at [253, 190] on p "In a typical development process, when you make changes in the development bran…" at bounding box center [357, 193] width 381 height 34
click at [259, 189] on p "In a typical development process, when you make changes in the development bran…" at bounding box center [357, 193] width 381 height 34
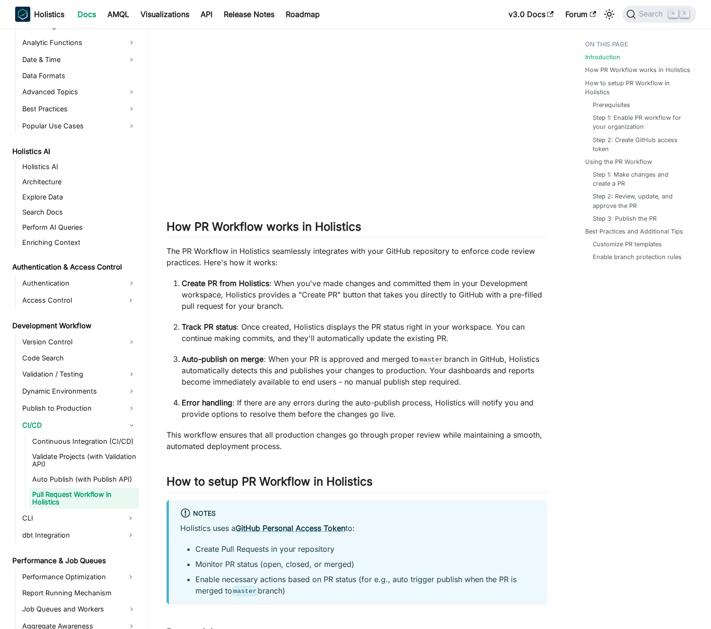
scroll to position [304, 0]
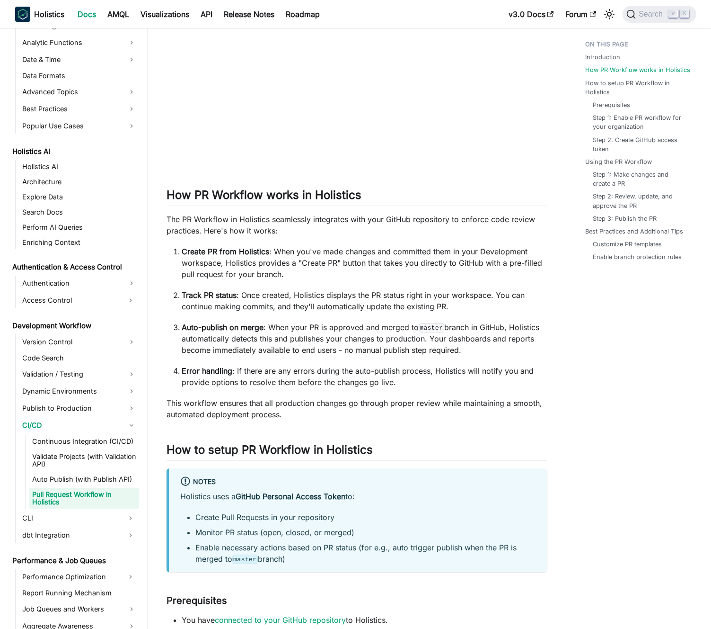
click at [247, 217] on p "The PR Workflow in Holistics seamlessly integrates with your GitHub repository …" at bounding box center [357, 224] width 381 height 23
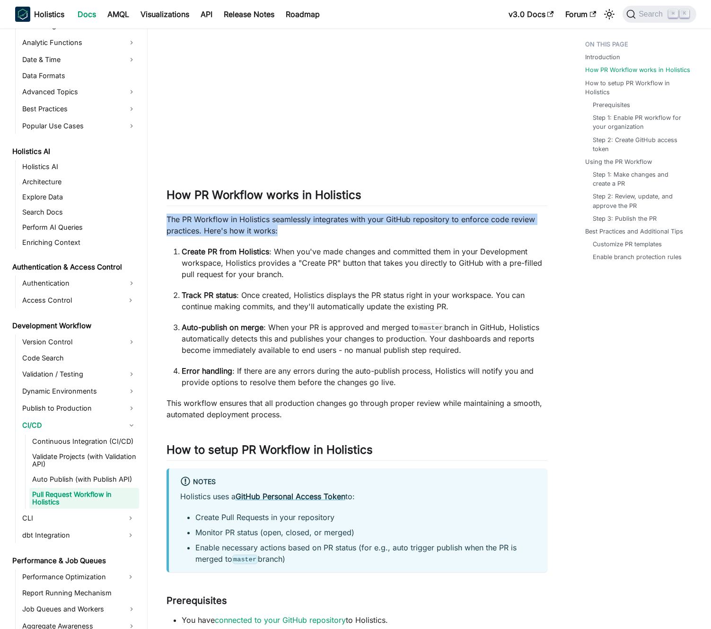
click at [247, 217] on p "The PR Workflow in Holistics seamlessly integrates with your GitHub repository …" at bounding box center [357, 224] width 381 height 23
click at [243, 218] on p "The PR Workflow in Holistics seamlessly integrates with your GitHub repository …" at bounding box center [357, 224] width 381 height 23
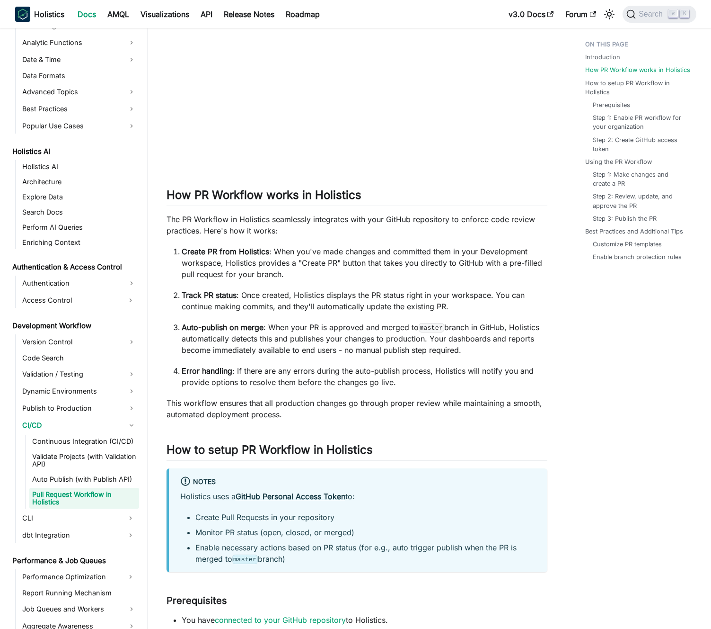
click at [263, 248] on strong "Create PR from Holistics" at bounding box center [226, 251] width 88 height 9
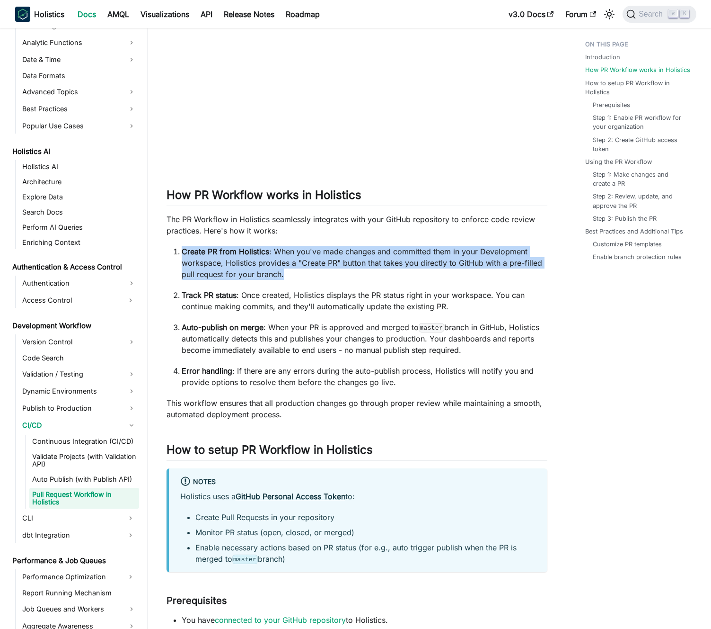
click at [263, 248] on strong "Create PR from Holistics" at bounding box center [226, 251] width 88 height 9
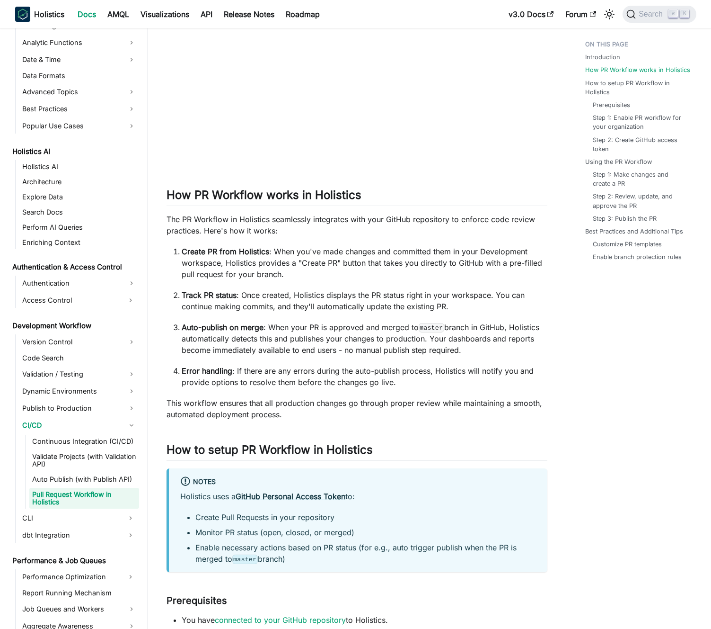
click at [276, 246] on p "Create PR from Holistics : When you've made changes and committed them in your …" at bounding box center [365, 263] width 366 height 34
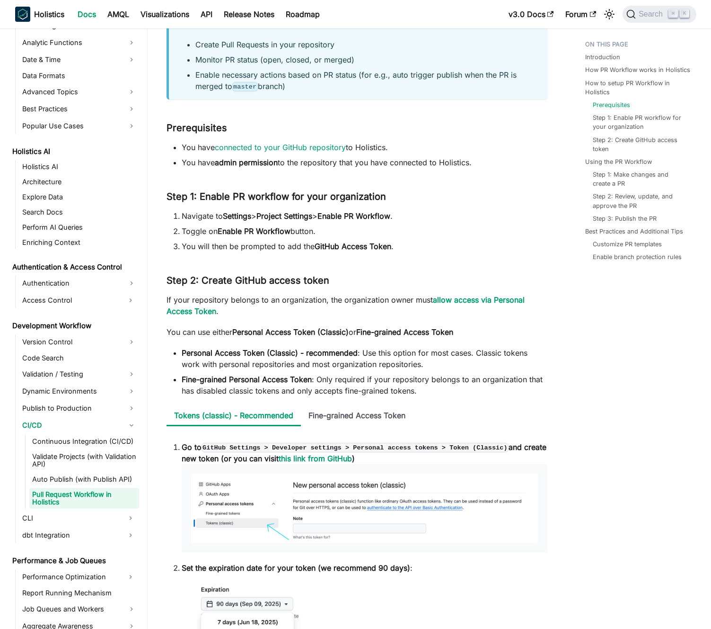
scroll to position [787, 0]
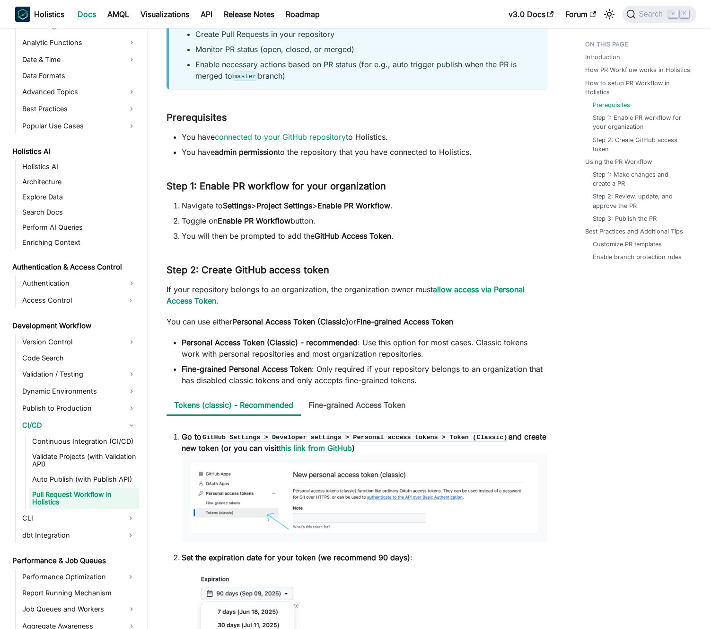
drag, startPoint x: 310, startPoint y: 204, endPoint x: 300, endPoint y: 220, distance: 19.6
click at [310, 204] on strong "Project Settings" at bounding box center [285, 205] width 56 height 9
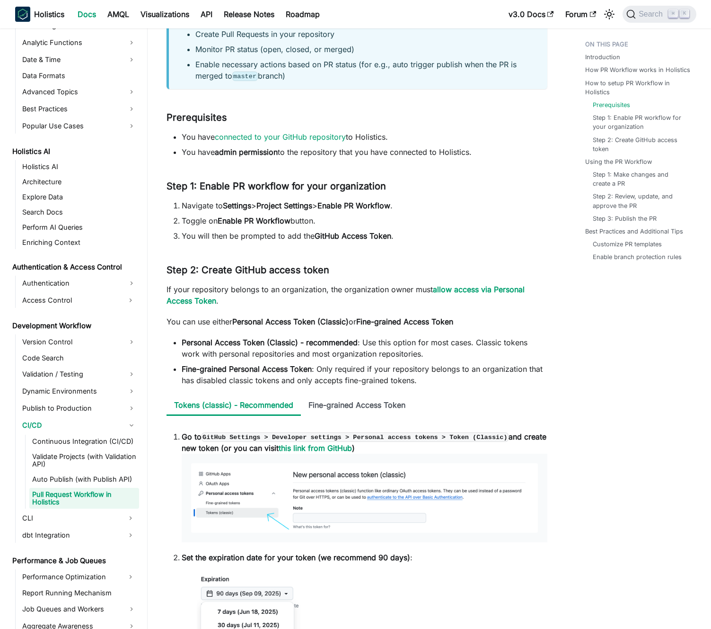
click at [299, 221] on li "Toggle on Enable PR Workflow button." at bounding box center [365, 220] width 366 height 11
click at [285, 221] on strong "Enable PR Workflow" at bounding box center [254, 220] width 73 height 9
click at [283, 234] on li "You will then be prompted to add the GitHub Access Token ." at bounding box center [365, 235] width 366 height 11
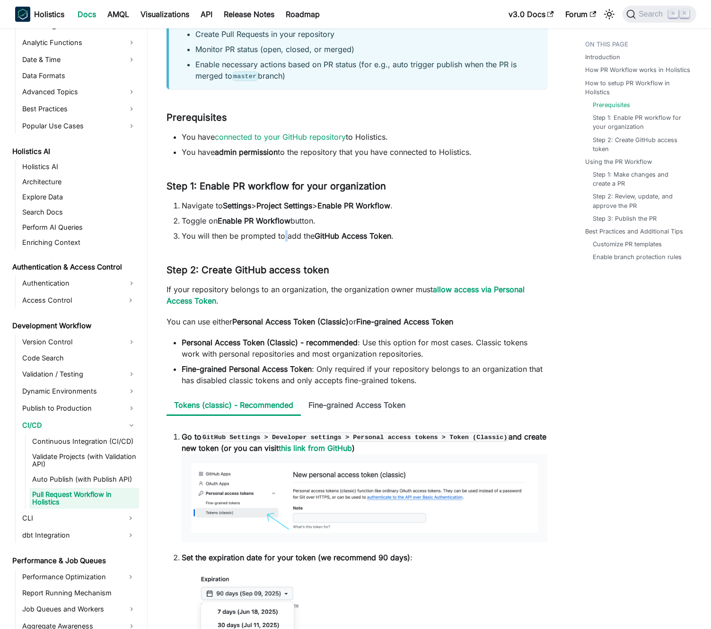
click at [283, 234] on li "You will then be prompted to add the GitHub Access Token ." at bounding box center [365, 235] width 366 height 11
click at [280, 234] on li "You will then be prompted to add the GitHub Access Token ." at bounding box center [365, 235] width 366 height 11
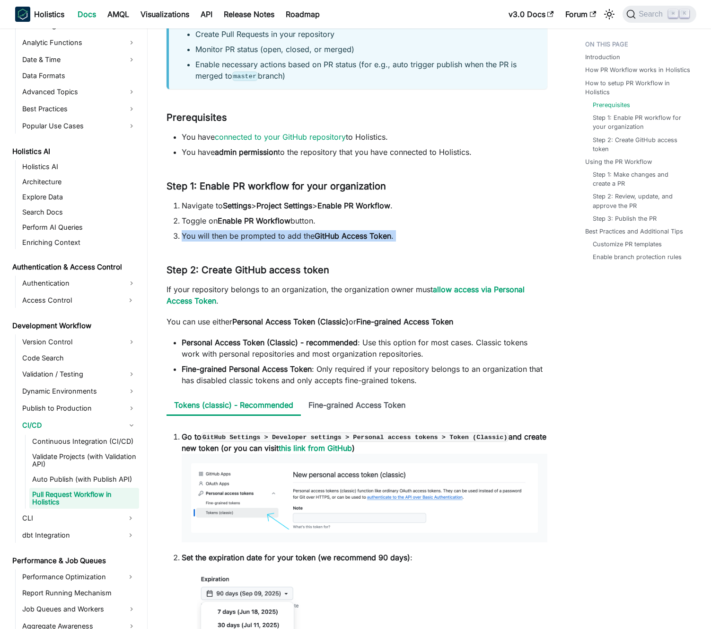
click at [276, 234] on li "You will then be prompted to add the GitHub Access Token ." at bounding box center [365, 235] width 366 height 11
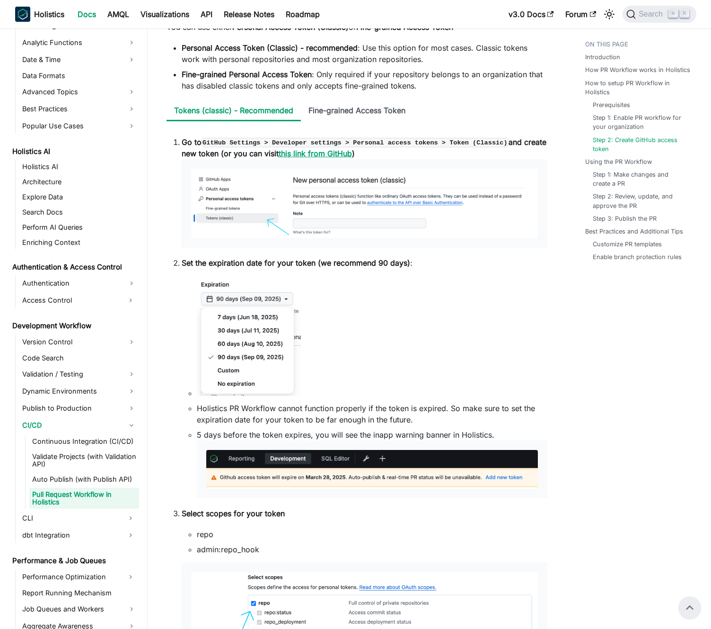
scroll to position [1078, 0]
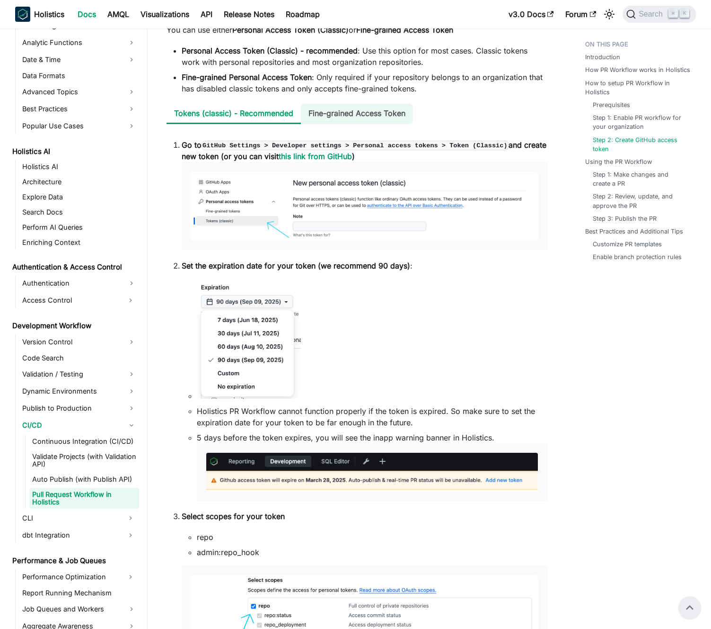
click at [322, 116] on li "Fine-grained Access Token" at bounding box center [357, 114] width 112 height 20
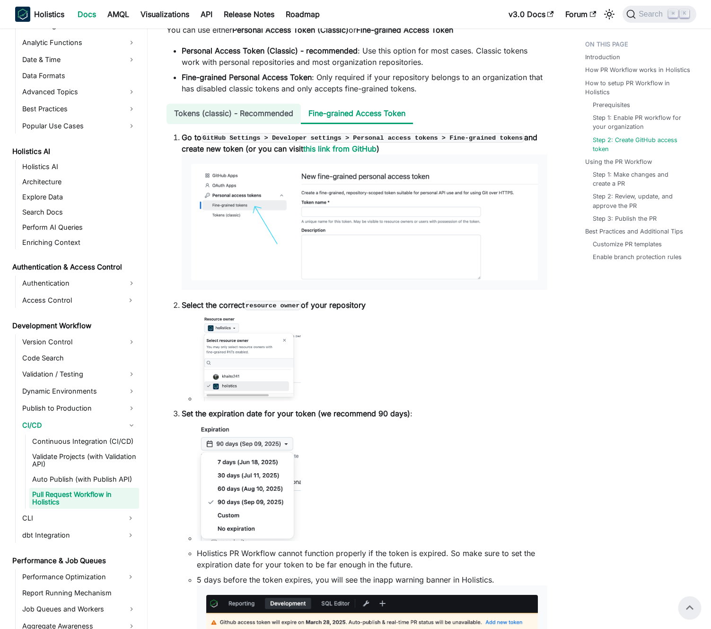
click at [276, 112] on li "Tokens (classic) - Recommended" at bounding box center [234, 114] width 134 height 20
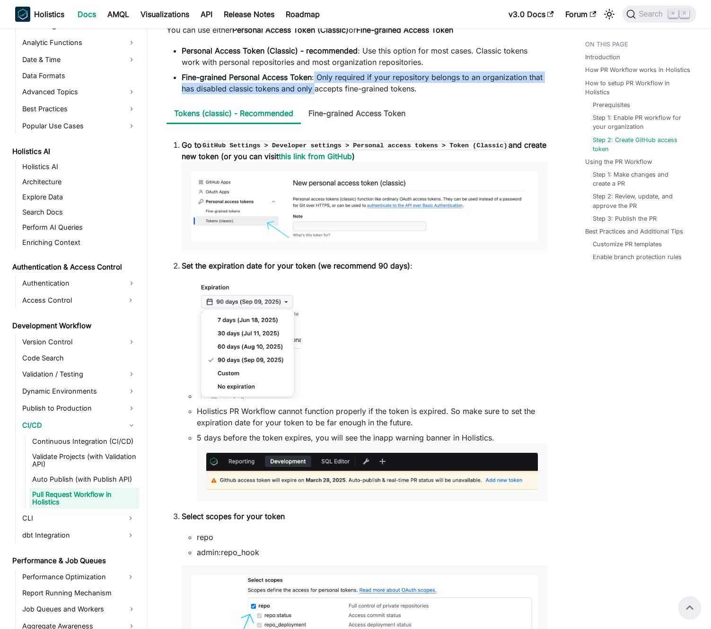
click at [315, 82] on li "Fine-grained Personal Access Token : Only required if your repository belongs t…" at bounding box center [365, 82] width 366 height 23
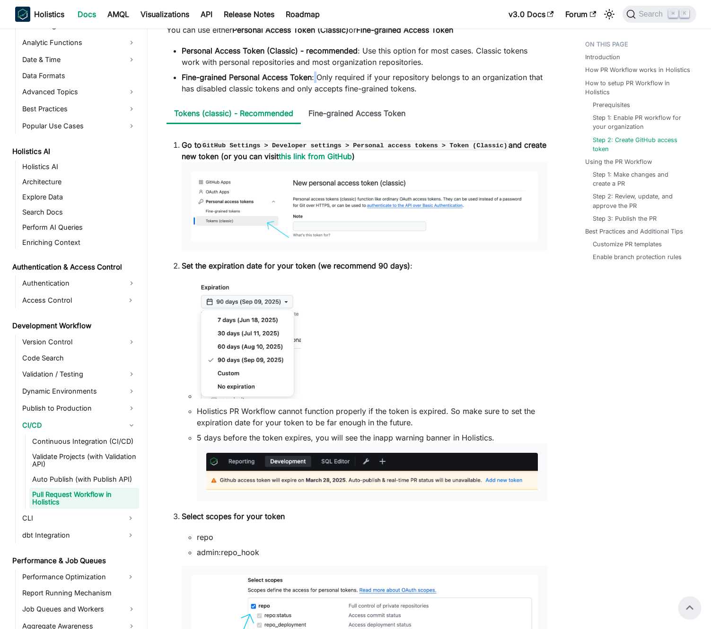
click at [315, 82] on li "Fine-grained Personal Access Token : Only required if your repository belongs t…" at bounding box center [365, 82] width 366 height 23
click at [310, 82] on li "Fine-grained Personal Access Token : Only required if your repository belongs t…" at bounding box center [365, 82] width 366 height 23
click at [337, 118] on li "Fine-grained Access Token" at bounding box center [357, 114] width 112 height 20
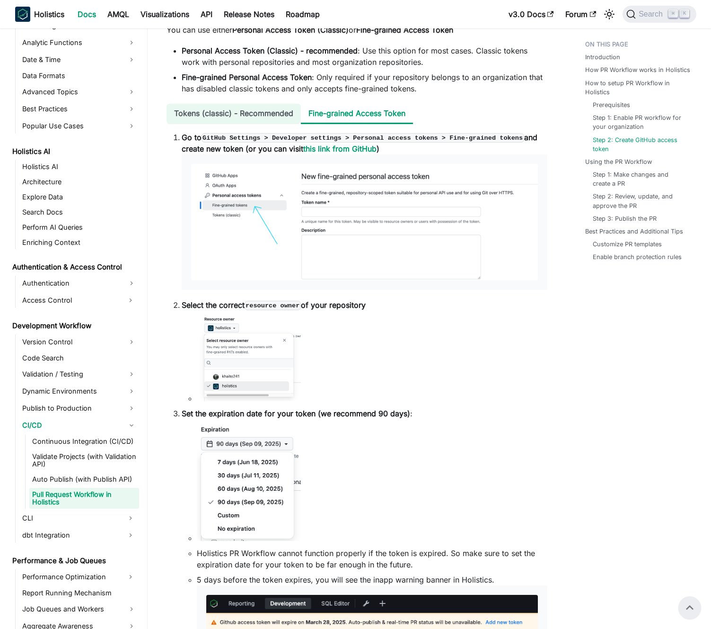
click at [276, 117] on li "Tokens (classic) - Recommended" at bounding box center [234, 114] width 134 height 20
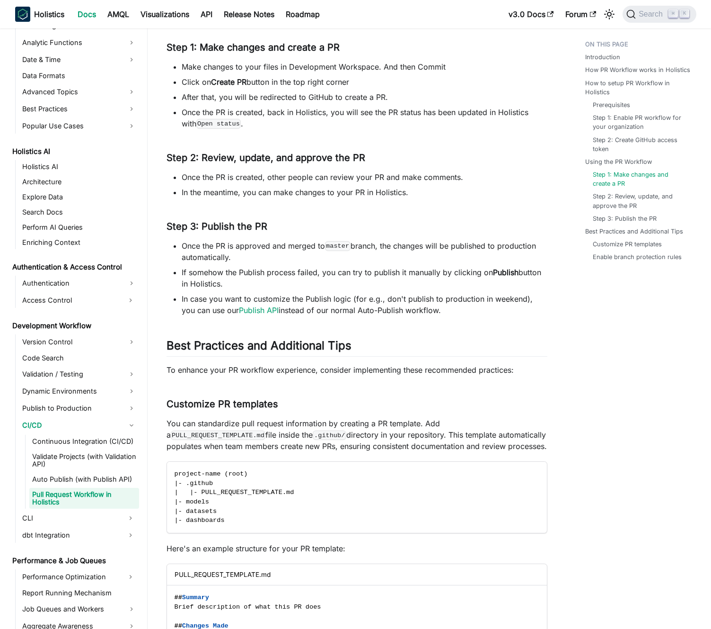
scroll to position [2093, 0]
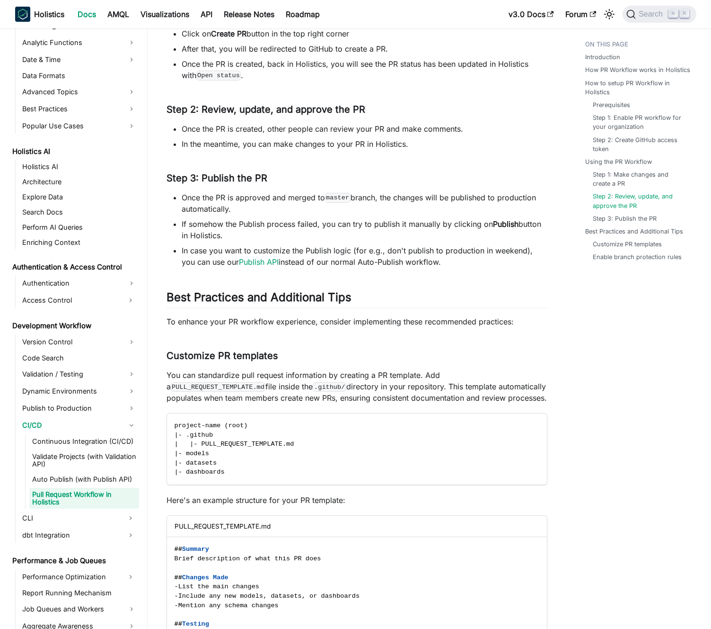
click at [229, 201] on li "Once the PR is approved and merged to master branch, the changes will be publis…" at bounding box center [365, 203] width 366 height 23
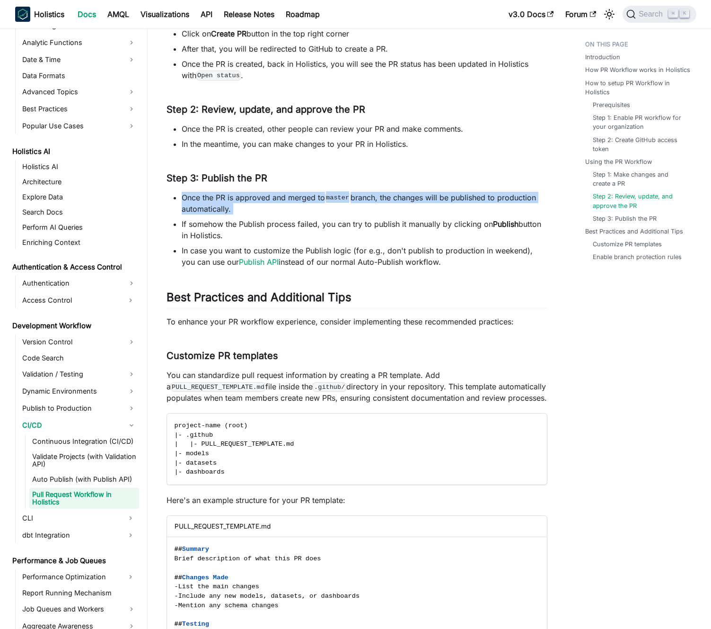
click at [229, 201] on li "Once the PR is approved and merged to master branch, the changes will be publis…" at bounding box center [365, 203] width 366 height 23
click at [233, 200] on li "Once the PR is approved and merged to master branch, the changes will be publis…" at bounding box center [365, 203] width 366 height 23
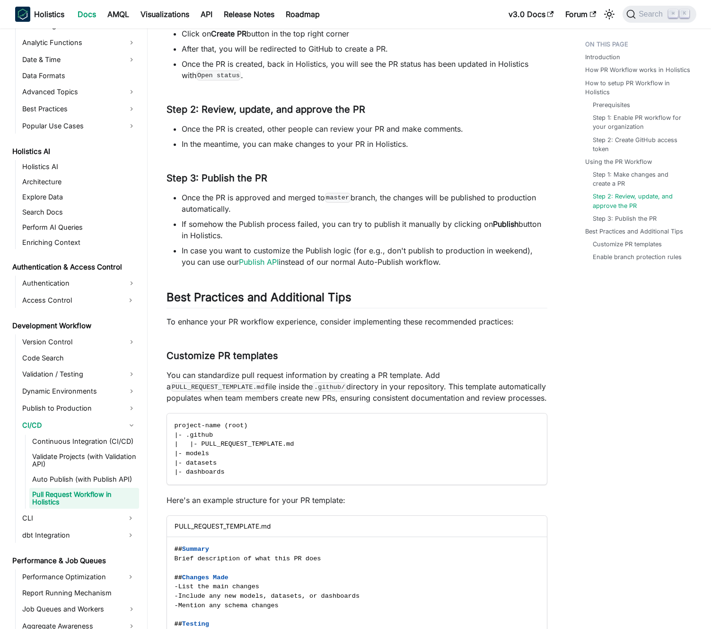
click at [240, 230] on li "If somehow the Publish process failed, you can try to publish it manually by cl…" at bounding box center [365, 229] width 366 height 23
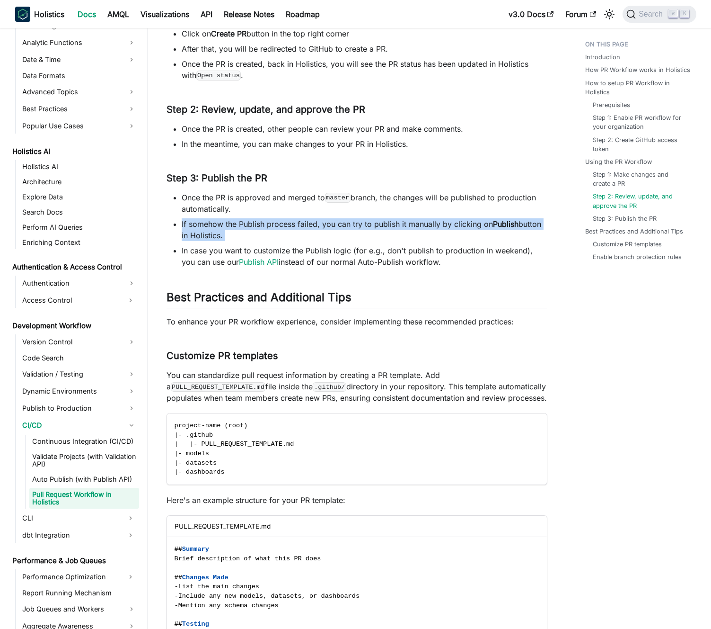
click at [240, 230] on li "If somehow the Publish process failed, you can try to publish it manually by cl…" at bounding box center [365, 229] width 366 height 23
click at [253, 224] on li "If somehow the Publish process failed, you can try to publish it manually by cl…" at bounding box center [365, 229] width 366 height 23
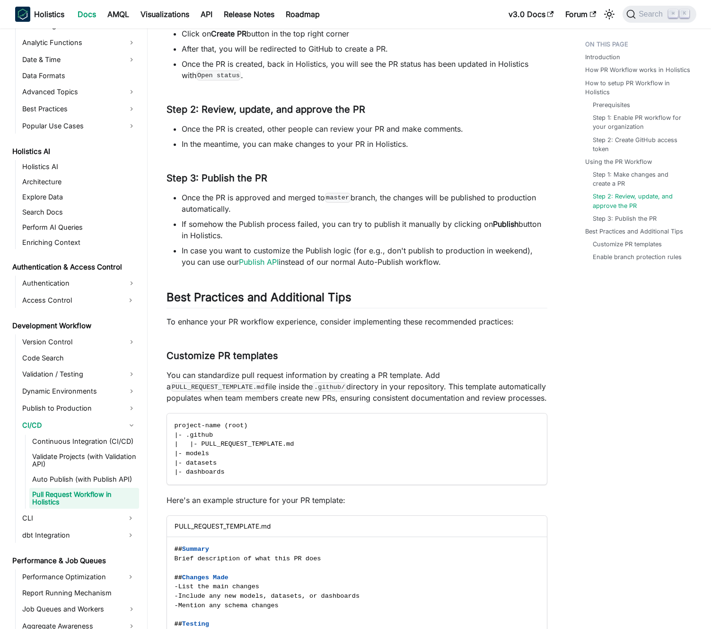
click at [275, 322] on p "To enhance your PR workflow experience, consider implementing these recommended…" at bounding box center [357, 321] width 381 height 11
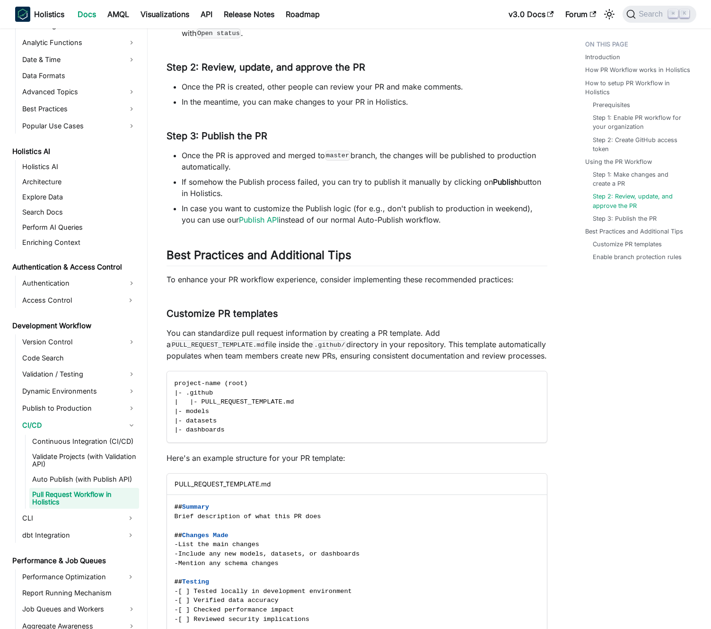
scroll to position [2188, 0]
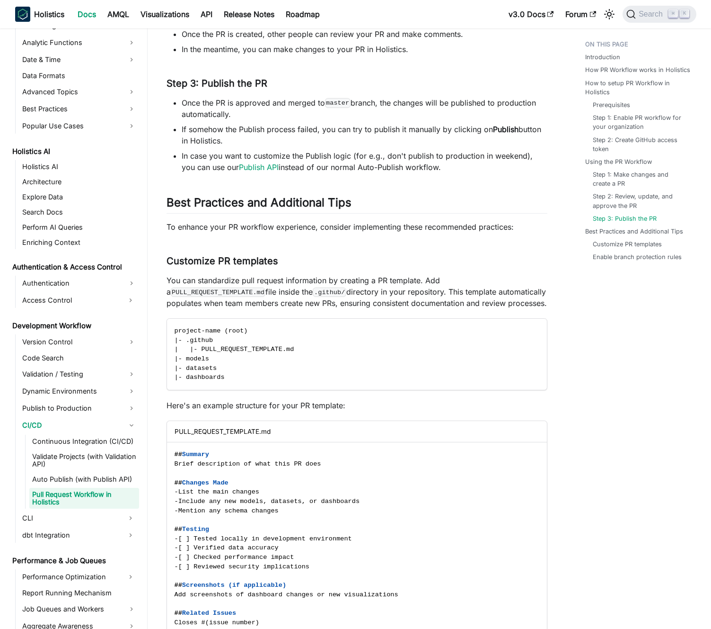
click at [294, 294] on p "You can standardize pull request information by creating a PR template. Add a P…" at bounding box center [357, 292] width 381 height 34
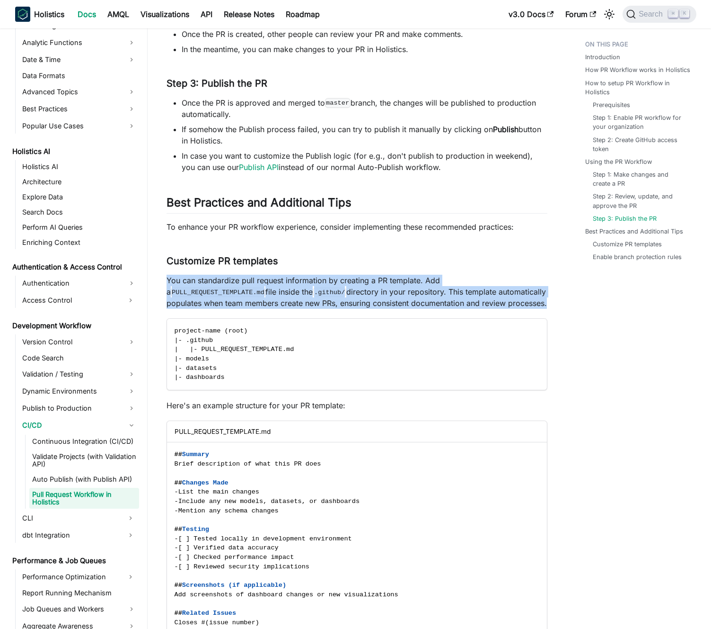
click at [294, 294] on p "You can standardize pull request information by creating a PR template. Add a P…" at bounding box center [357, 292] width 381 height 34
click at [297, 290] on p "You can standardize pull request information by creating a PR template. Add a P…" at bounding box center [357, 292] width 381 height 34
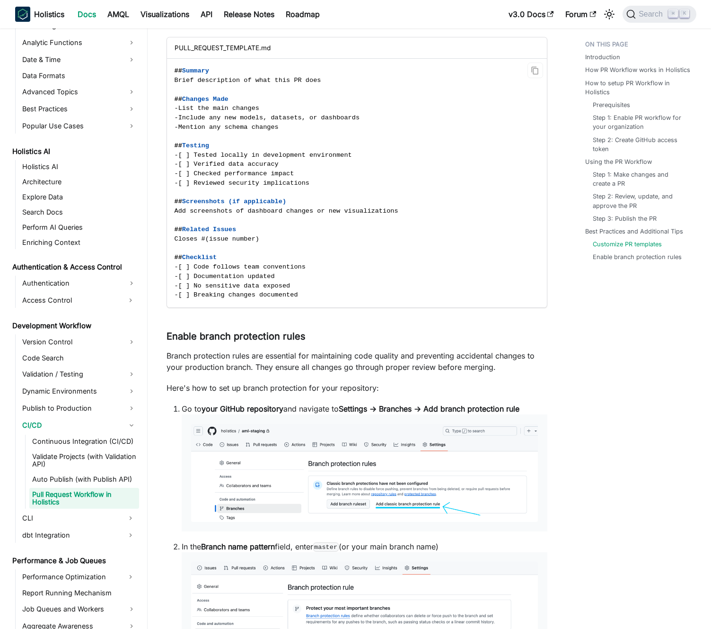
scroll to position [2685, 0]
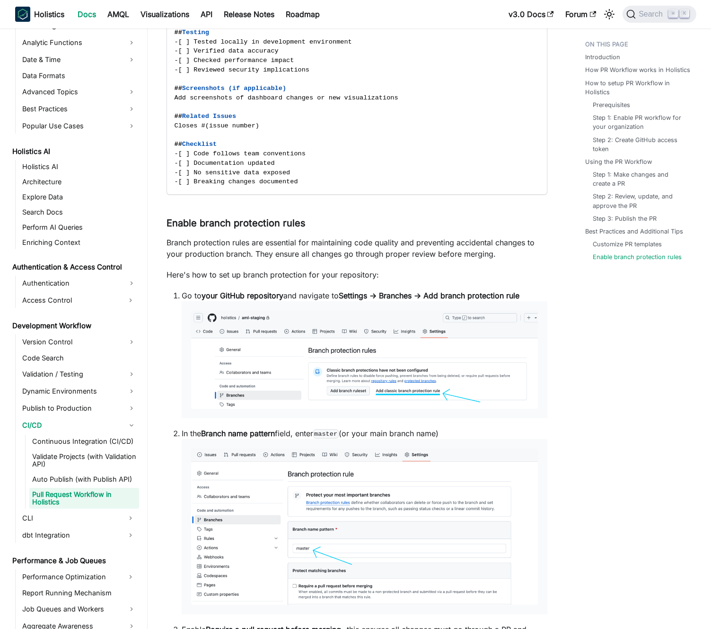
click at [279, 253] on p "Branch protection rules are essential for maintaining code quality and preventi…" at bounding box center [357, 248] width 381 height 23
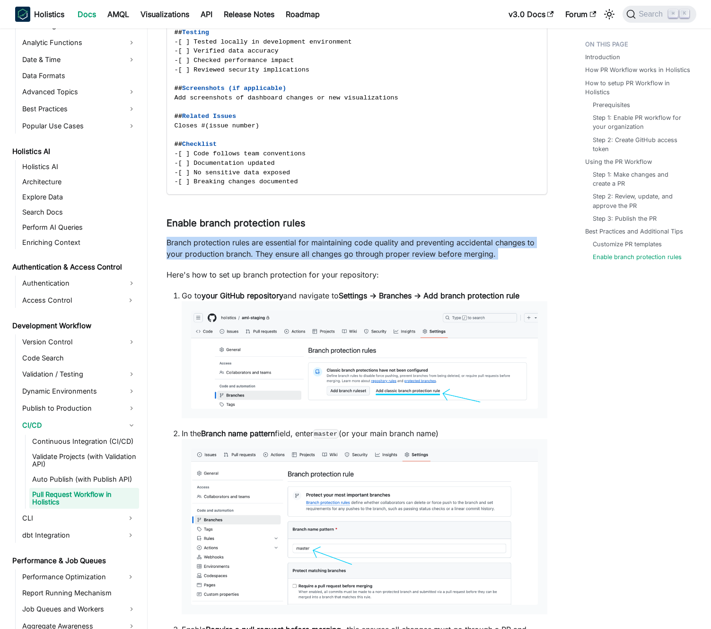
click at [279, 253] on p "Branch protection rules are essential for maintaining code quality and preventi…" at bounding box center [357, 248] width 381 height 23
click at [282, 241] on p "Branch protection rules are essential for maintaining code quality and preventi…" at bounding box center [357, 248] width 381 height 23
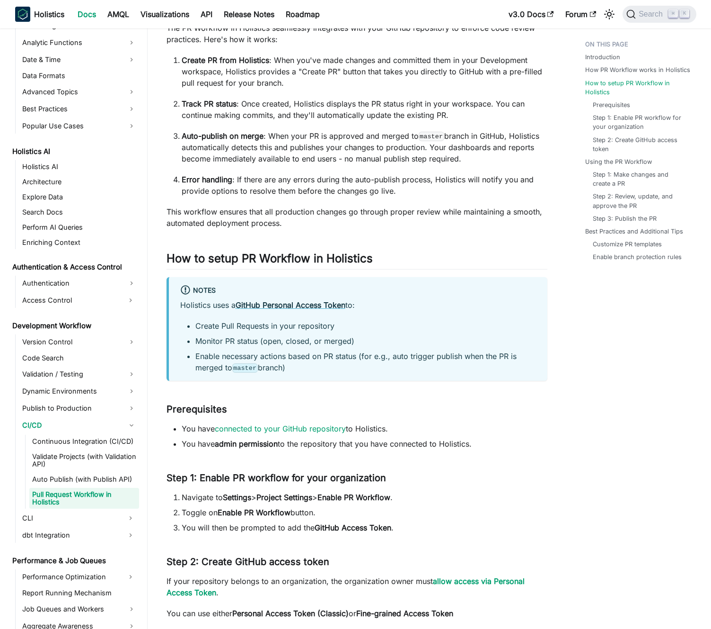
scroll to position [811, 0]
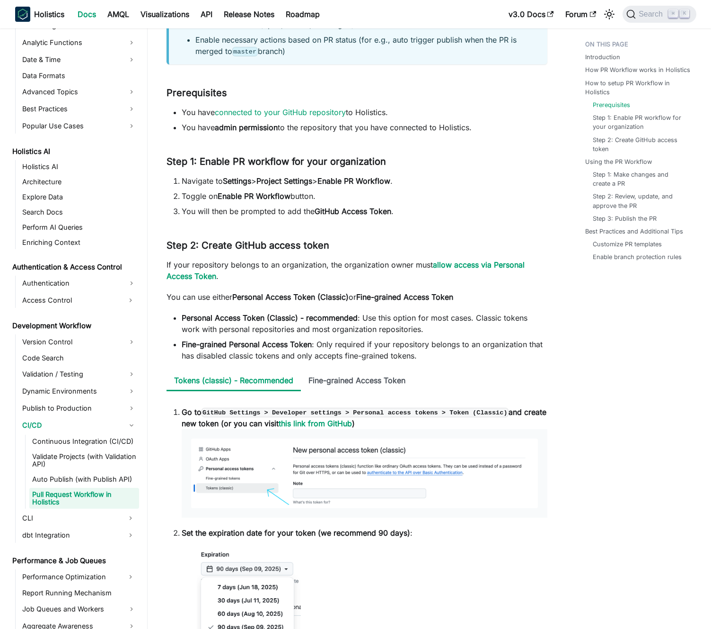
click at [90, 507] on link "Pull Request Workflow in Holistics" at bounding box center [84, 498] width 110 height 21
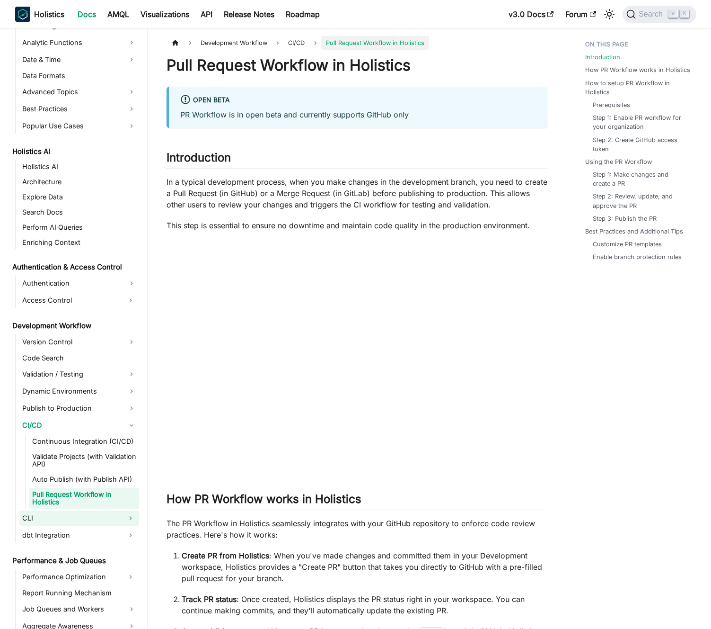
click at [87, 512] on link "CLI" at bounding box center [70, 517] width 103 height 15
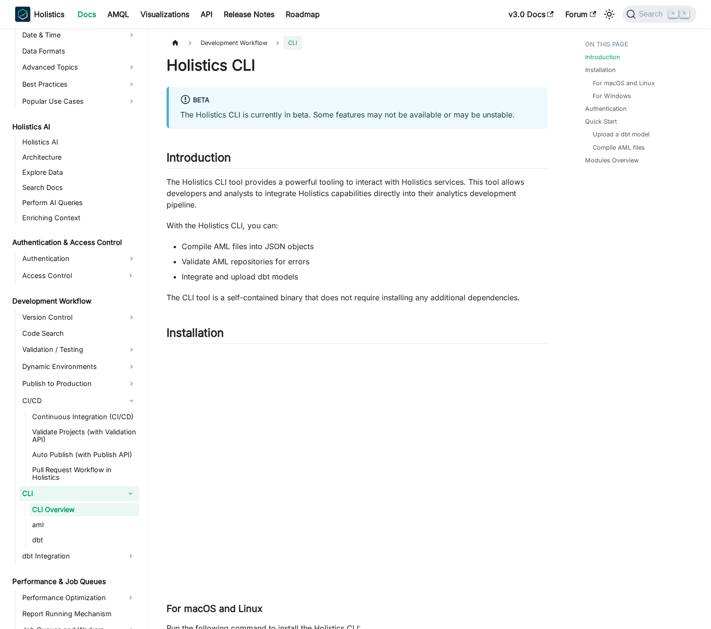
scroll to position [401, 0]
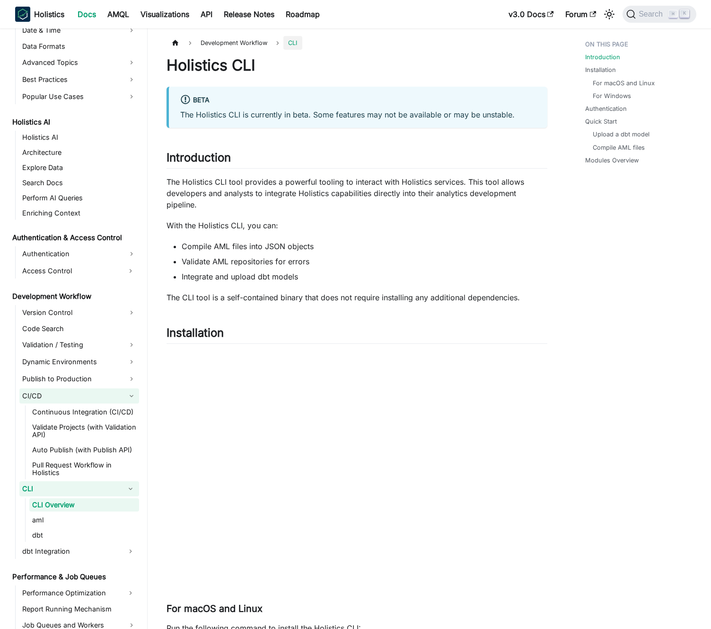
click at [63, 393] on link "CI/CD" at bounding box center [79, 395] width 120 height 15
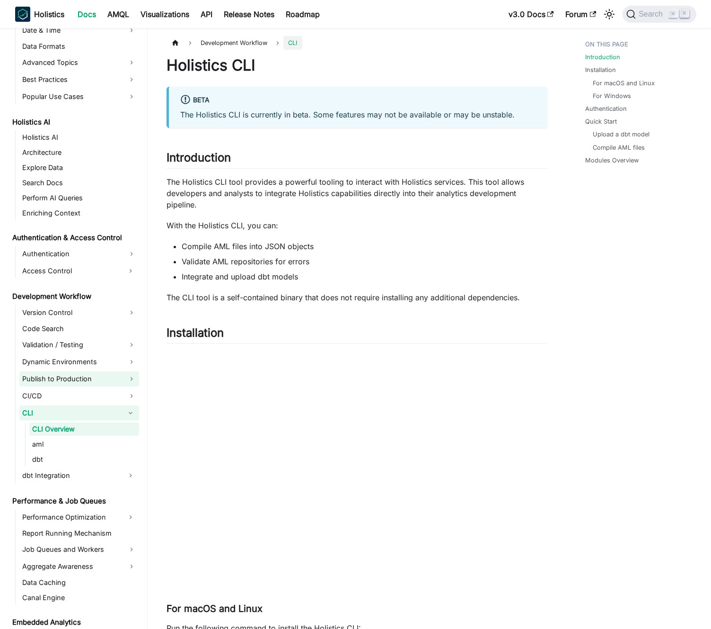
click at [67, 382] on link "Publish to Production" at bounding box center [79, 378] width 120 height 15
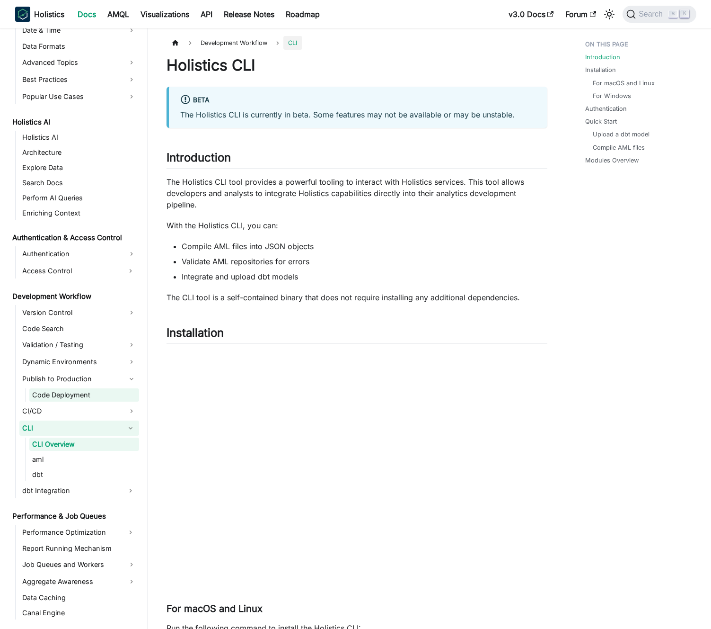
click at [69, 395] on link "Code Deployment" at bounding box center [84, 394] width 110 height 13
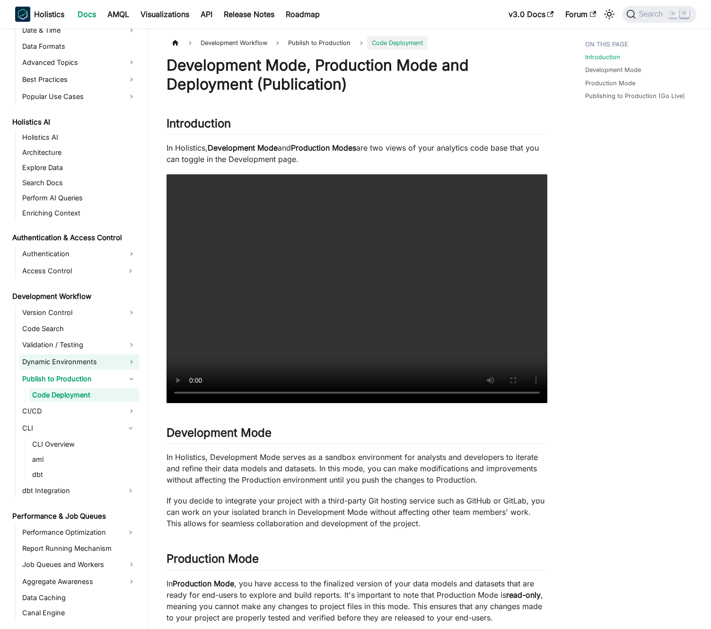
click at [78, 372] on link "Publish to Production" at bounding box center [79, 378] width 120 height 15
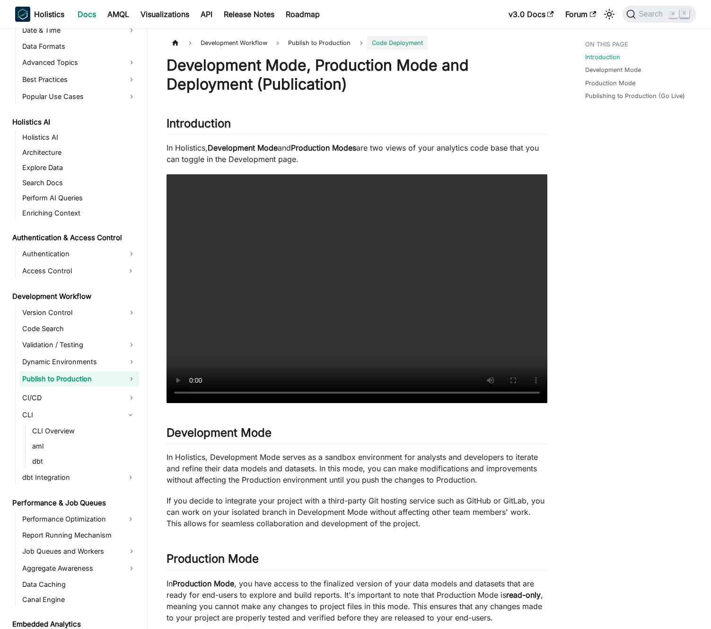
click at [80, 378] on link "Publish to Production" at bounding box center [79, 378] width 120 height 15
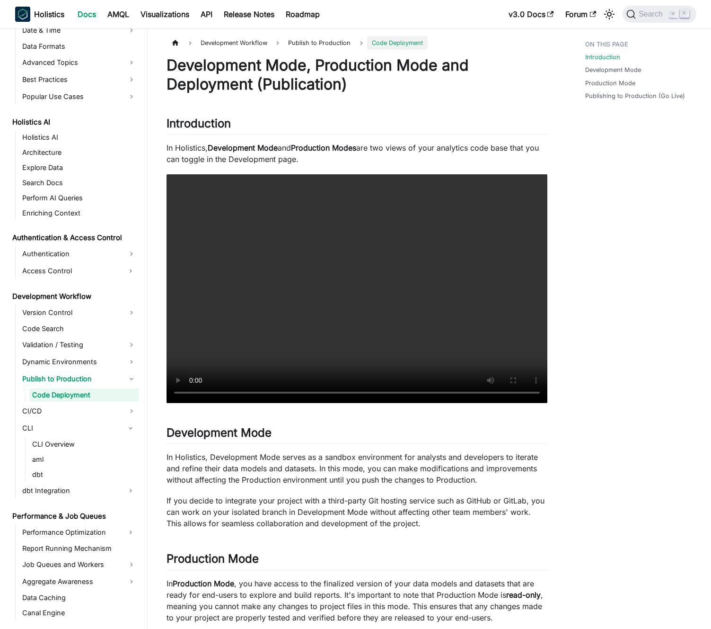
click at [93, 370] on ul "Version Control Code Search Validation / Testing Dynamic Environments Publish t…" at bounding box center [77, 401] width 124 height 193
click at [91, 374] on link "Publish to Production" at bounding box center [79, 378] width 120 height 15
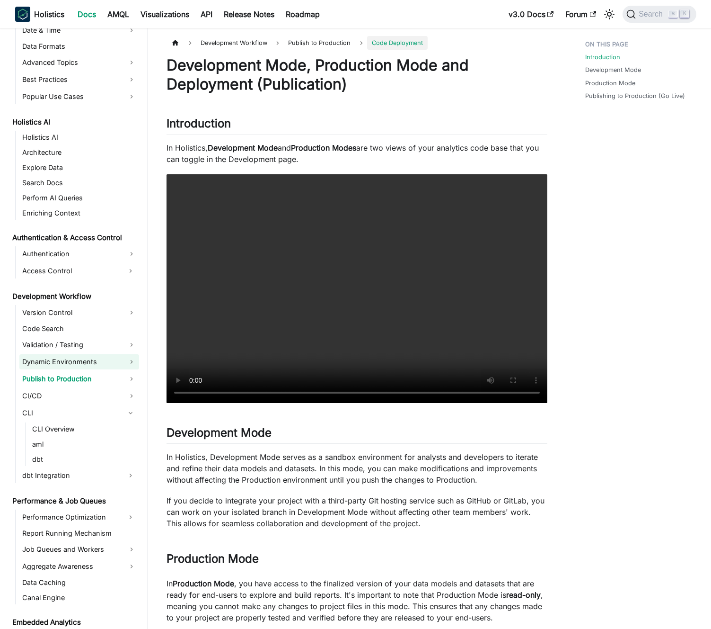
click at [99, 359] on link "Dynamic Environments" at bounding box center [79, 361] width 120 height 15
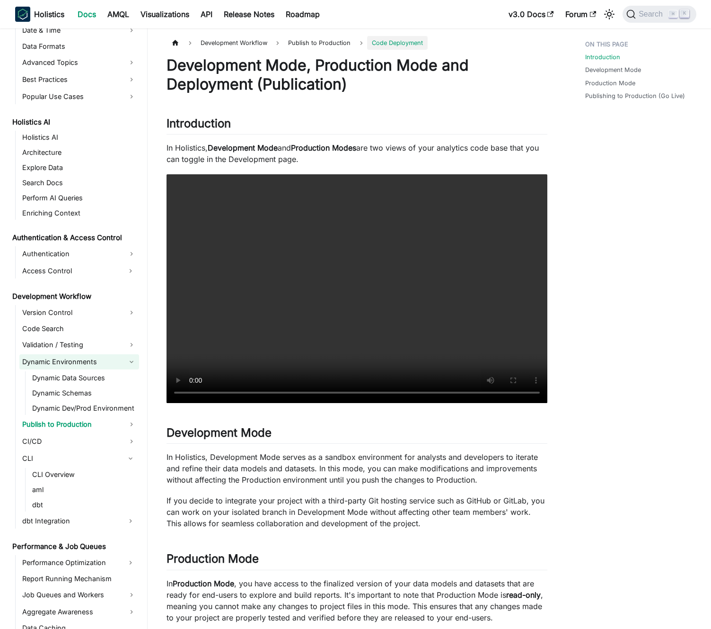
click at [99, 359] on link "Dynamic Environments" at bounding box center [79, 361] width 120 height 15
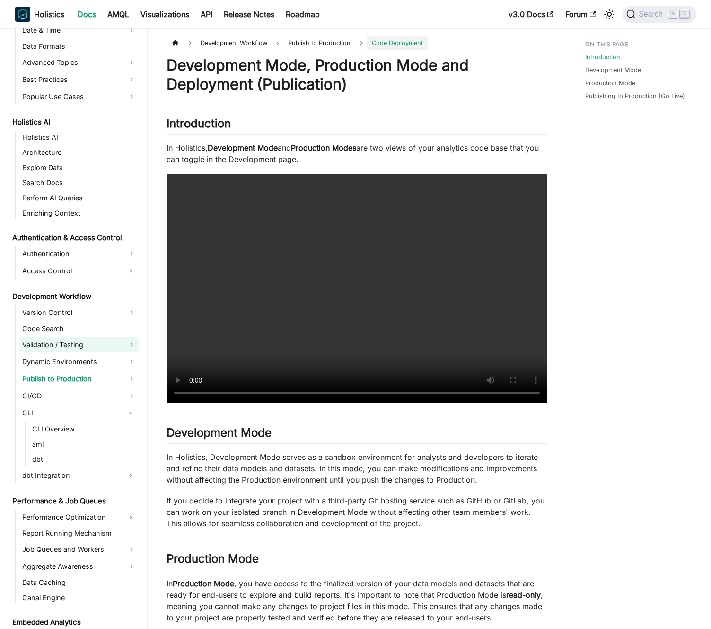
click at [100, 342] on link "Validation / Testing" at bounding box center [79, 344] width 120 height 15
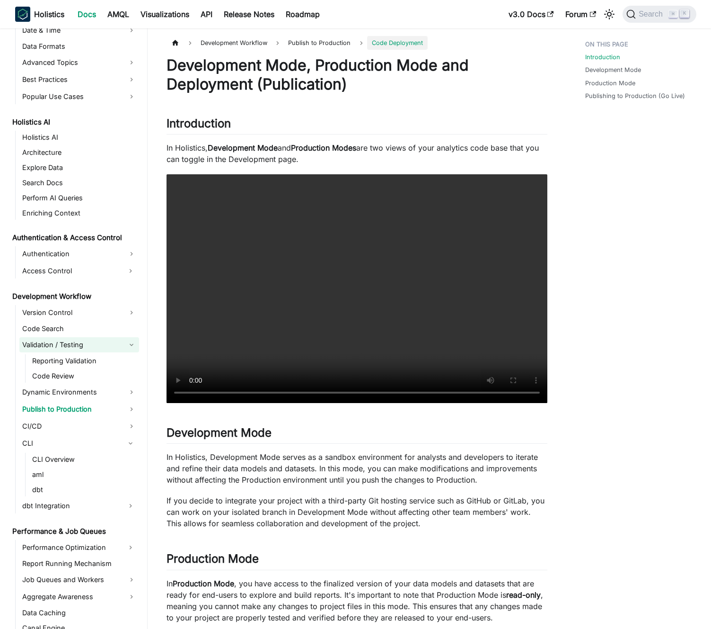
click at [100, 342] on link "Validation / Testing" at bounding box center [79, 344] width 120 height 15
